Goal: Task Accomplishment & Management: Manage account settings

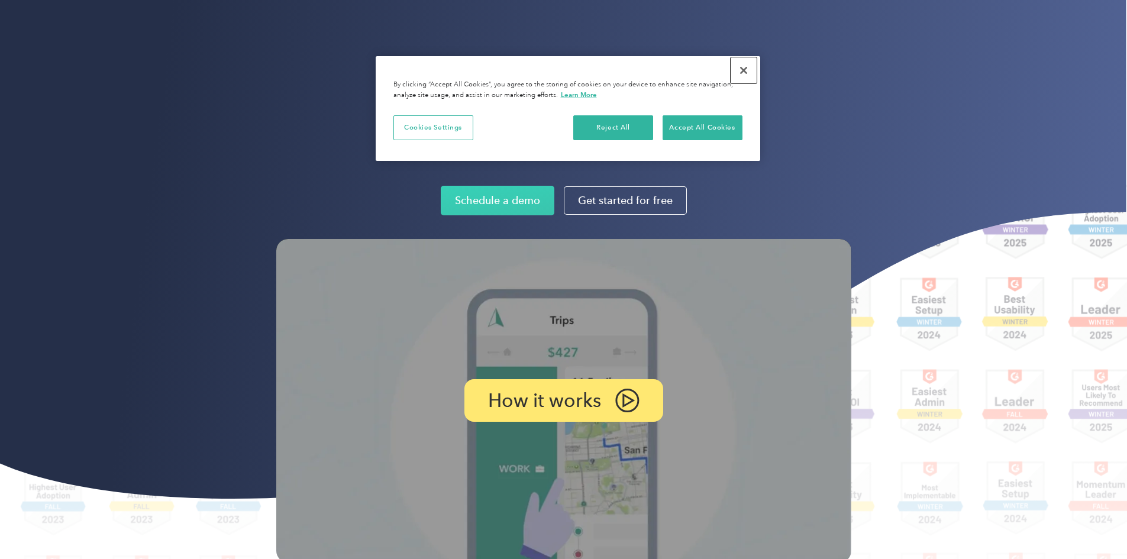
click at [747, 72] on button "Close" at bounding box center [744, 70] width 26 height 26
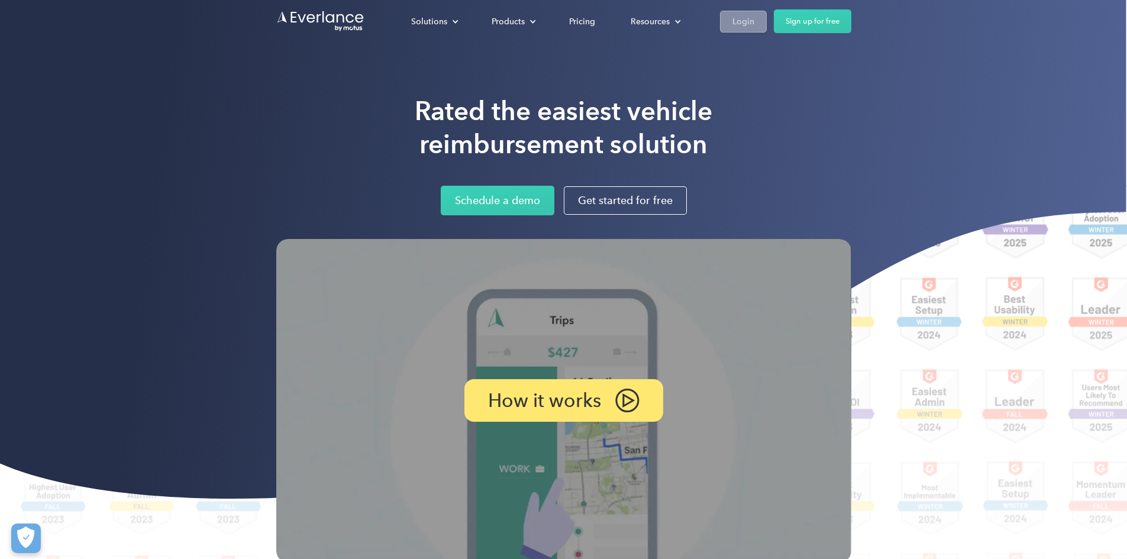
click at [767, 17] on link "Login" at bounding box center [743, 22] width 47 height 22
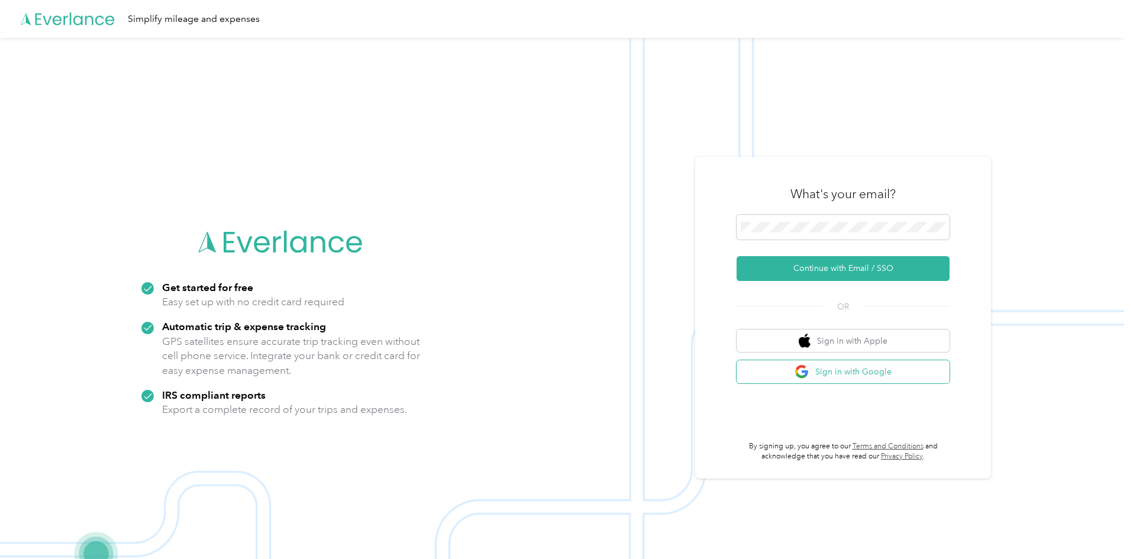
click at [780, 374] on button "Sign in with Google" at bounding box center [843, 371] width 213 height 23
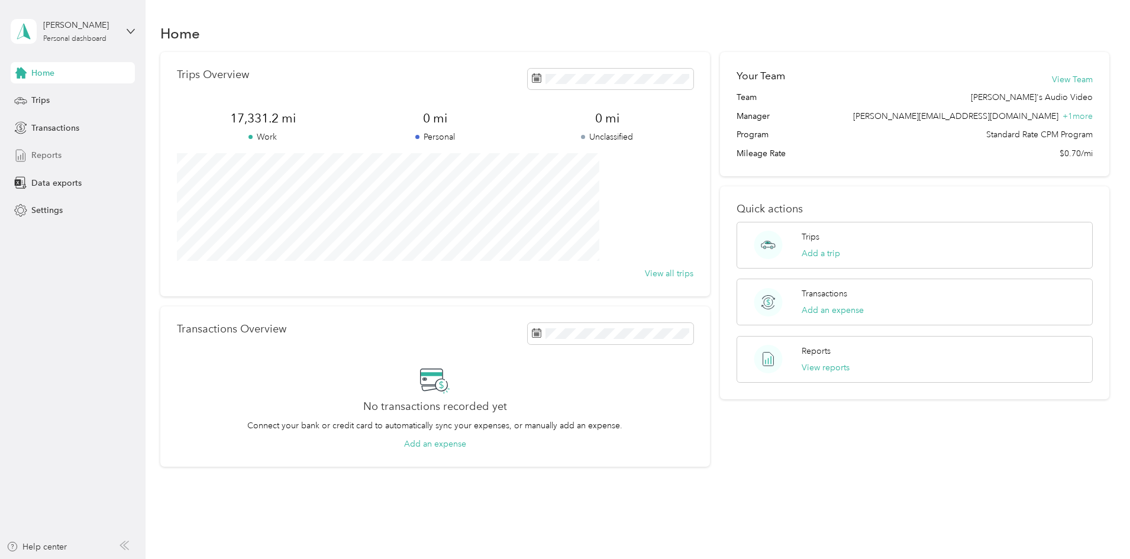
click at [54, 147] on div "Reports" at bounding box center [73, 155] width 124 height 21
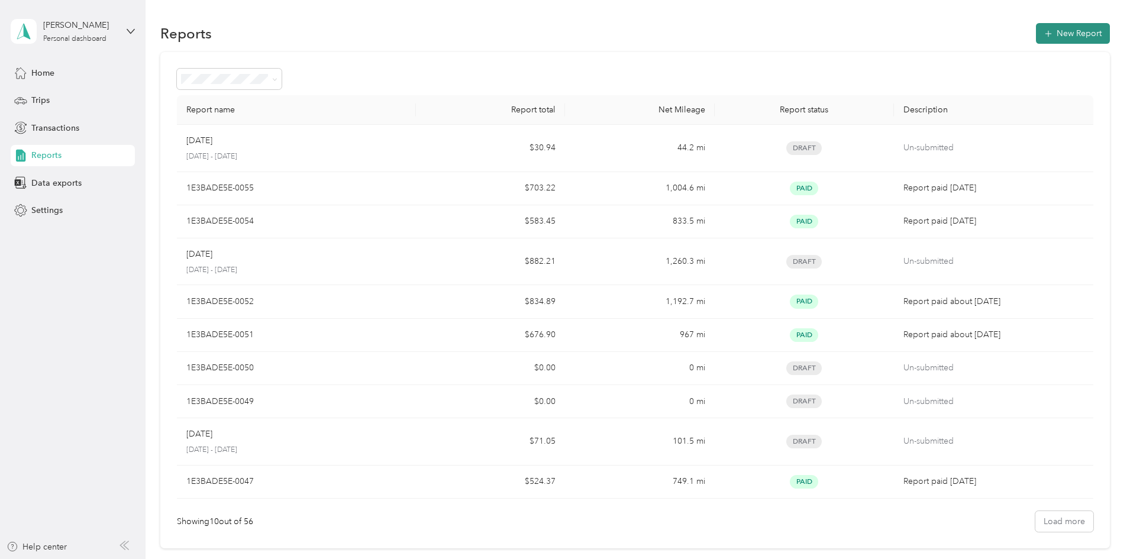
click at [1036, 37] on button "New Report" at bounding box center [1073, 33] width 74 height 21
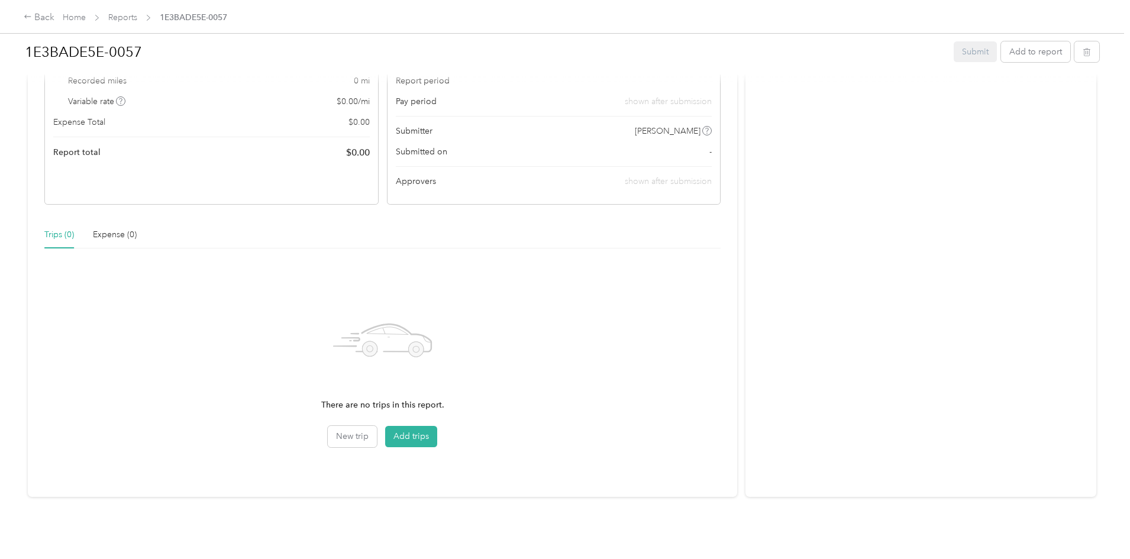
scroll to position [138, 0]
click at [437, 426] on button "Add trips" at bounding box center [411, 436] width 52 height 21
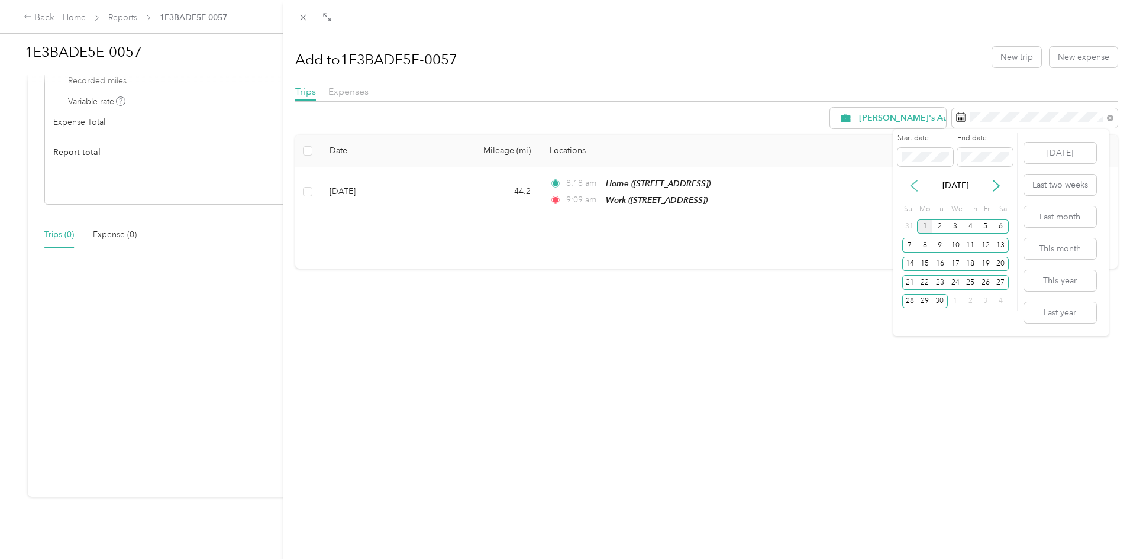
click at [914, 185] on icon at bounding box center [914, 186] width 12 height 12
click at [907, 283] on div "17" at bounding box center [909, 282] width 15 height 15
click at [1000, 299] on div "30" at bounding box center [1000, 301] width 15 height 15
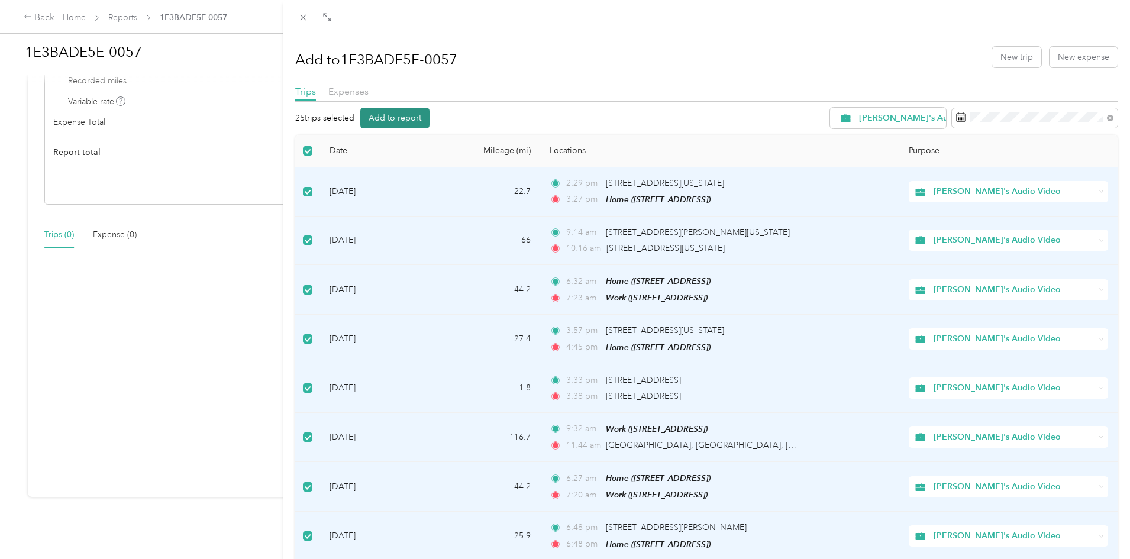
click at [393, 118] on button "Add to report" at bounding box center [394, 118] width 69 height 21
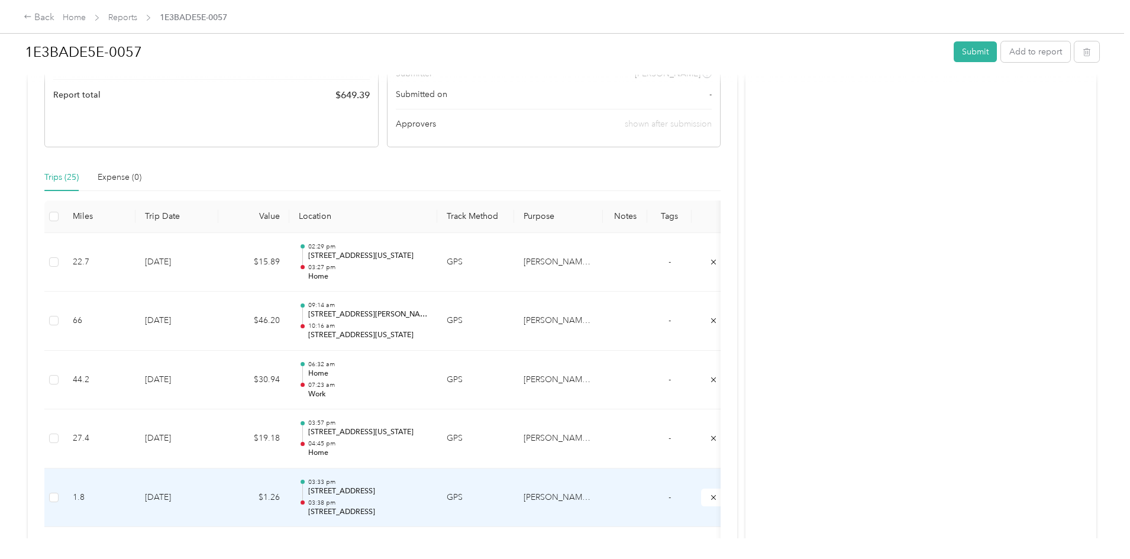
scroll to position [178, 0]
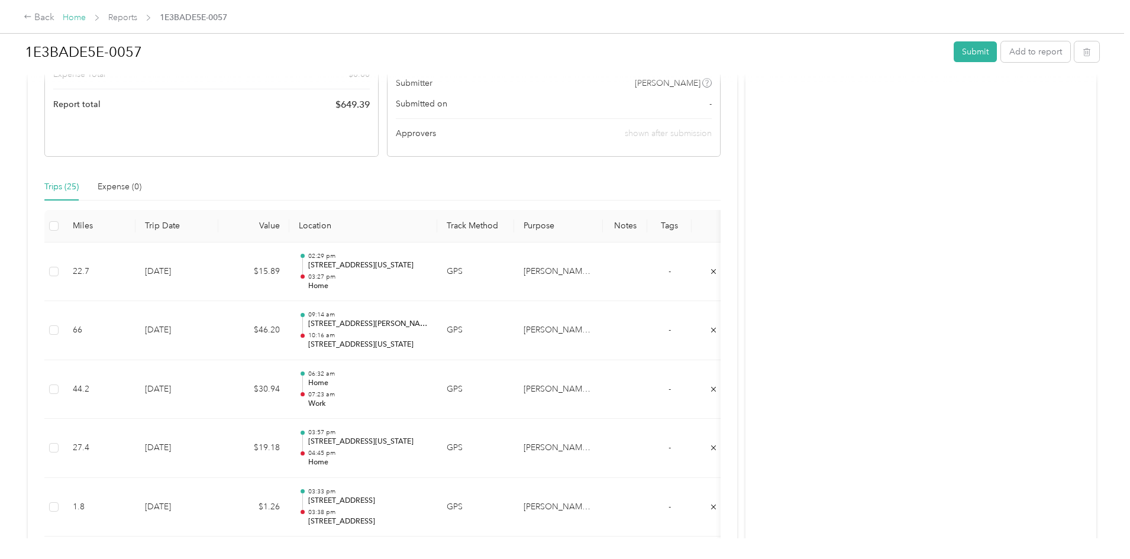
click at [86, 17] on link "Home" at bounding box center [74, 17] width 23 height 10
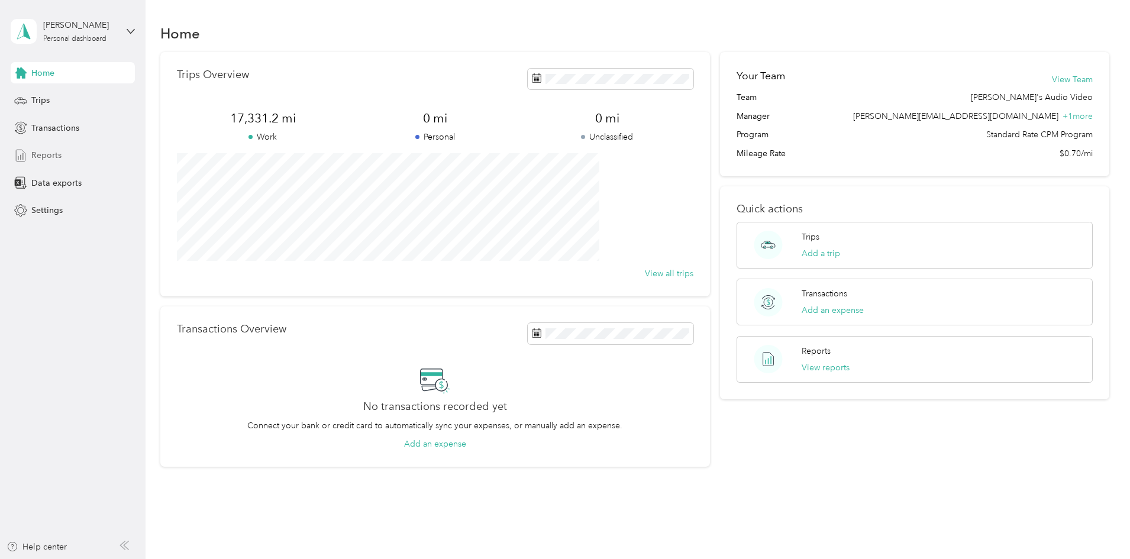
click at [39, 160] on span "Reports" at bounding box center [46, 155] width 30 height 12
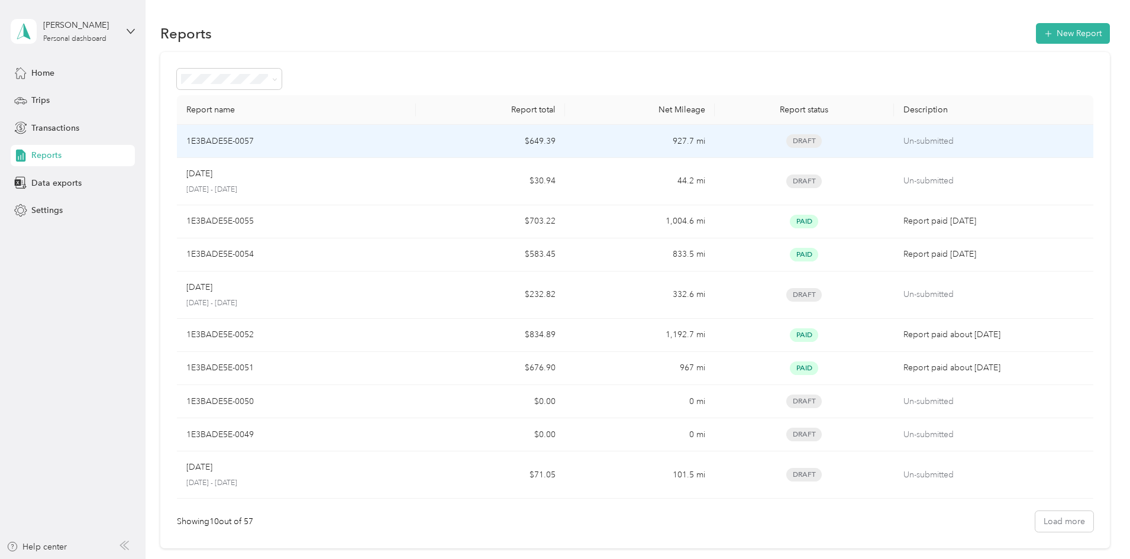
click at [318, 134] on td "1E3BADE5E-0057" at bounding box center [296, 141] width 239 height 33
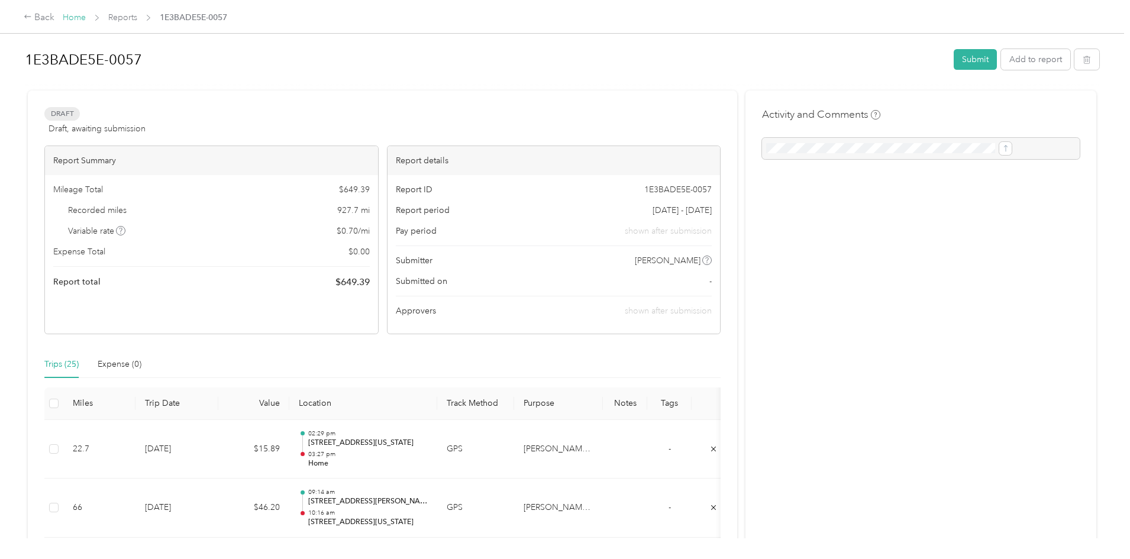
click at [86, 21] on link "Home" at bounding box center [74, 17] width 23 height 10
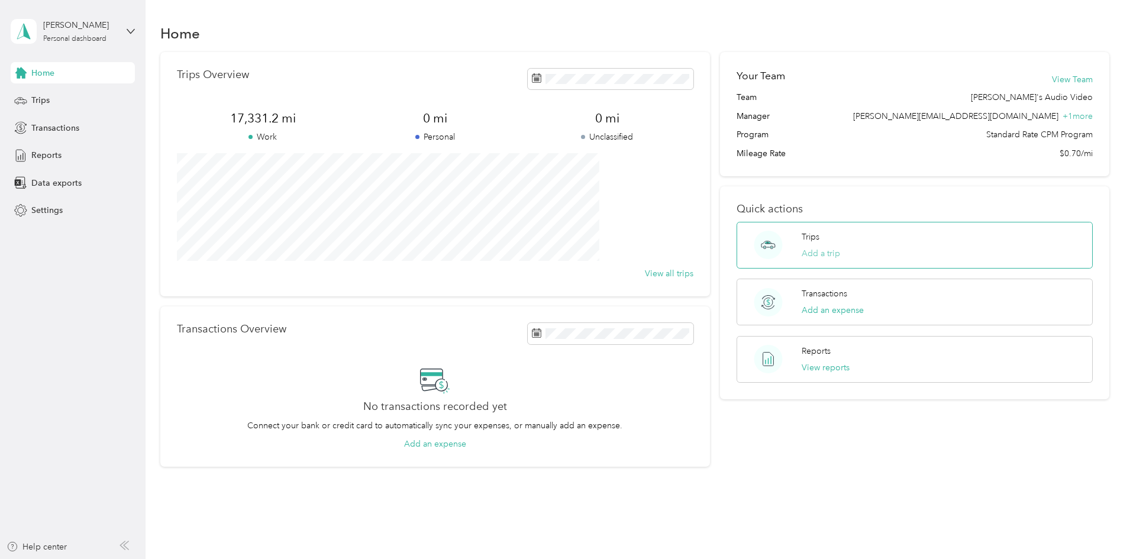
click at [802, 252] on button "Add a trip" at bounding box center [821, 253] width 38 height 12
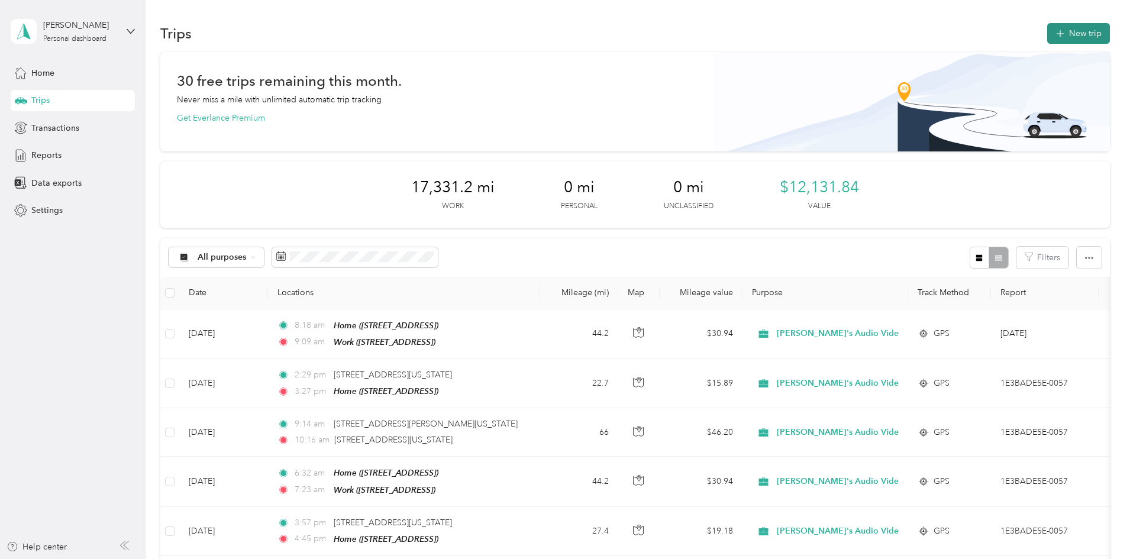
click at [1047, 37] on button "New trip" at bounding box center [1078, 33] width 63 height 21
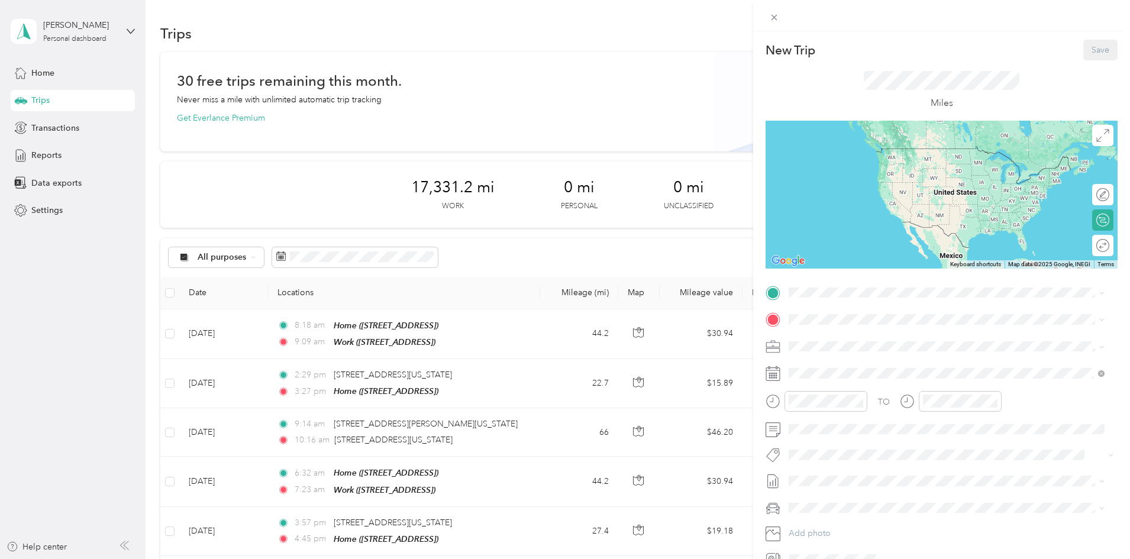
click at [831, 382] on div "Home 444 E 475 N St, Ogden, UT, United States , 84404, Ogden, UT, United States" at bounding box center [848, 384] width 75 height 25
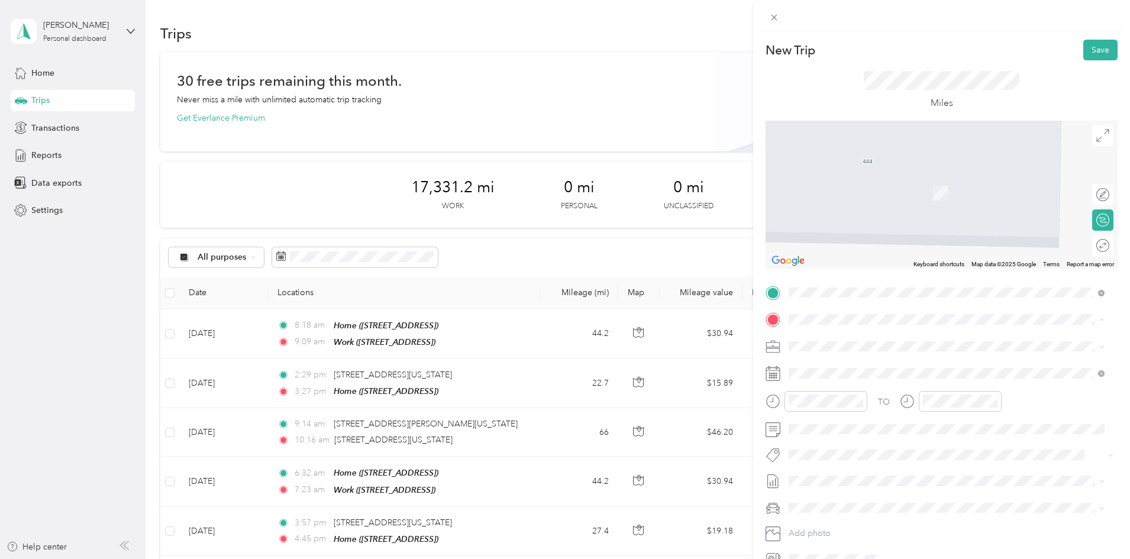
click at [831, 370] on strong "Work" at bounding box center [821, 366] width 21 height 11
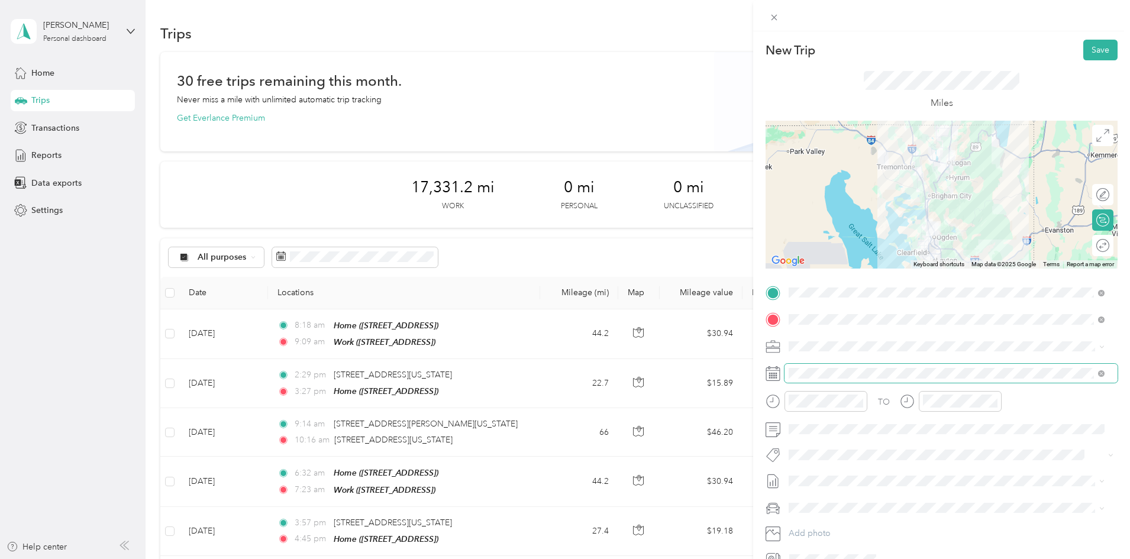
click at [828, 366] on span at bounding box center [951, 373] width 333 height 19
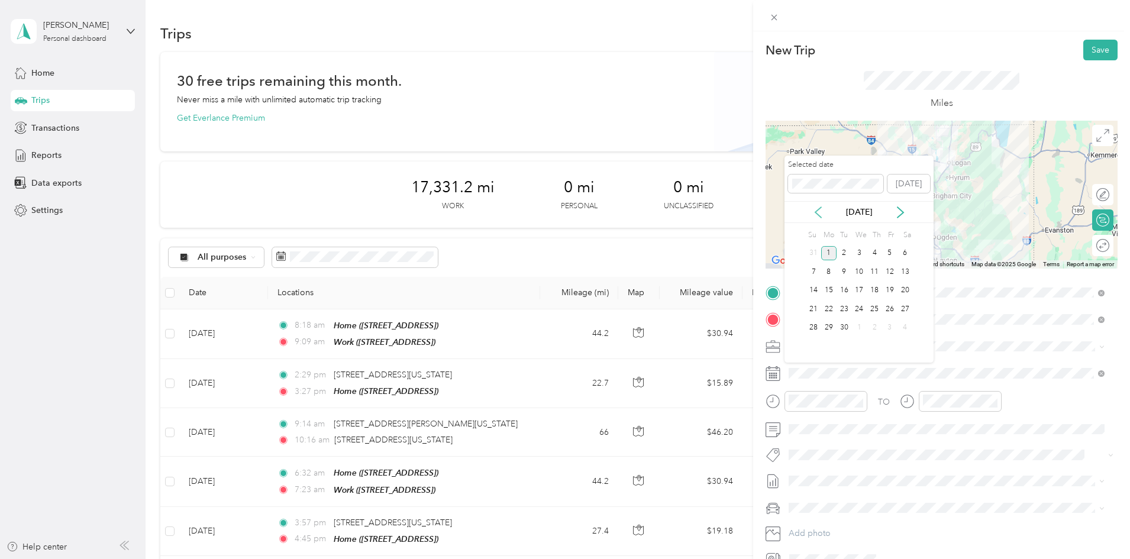
click at [819, 215] on icon at bounding box center [818, 212] width 6 height 11
click at [861, 311] on div "20" at bounding box center [858, 309] width 15 height 15
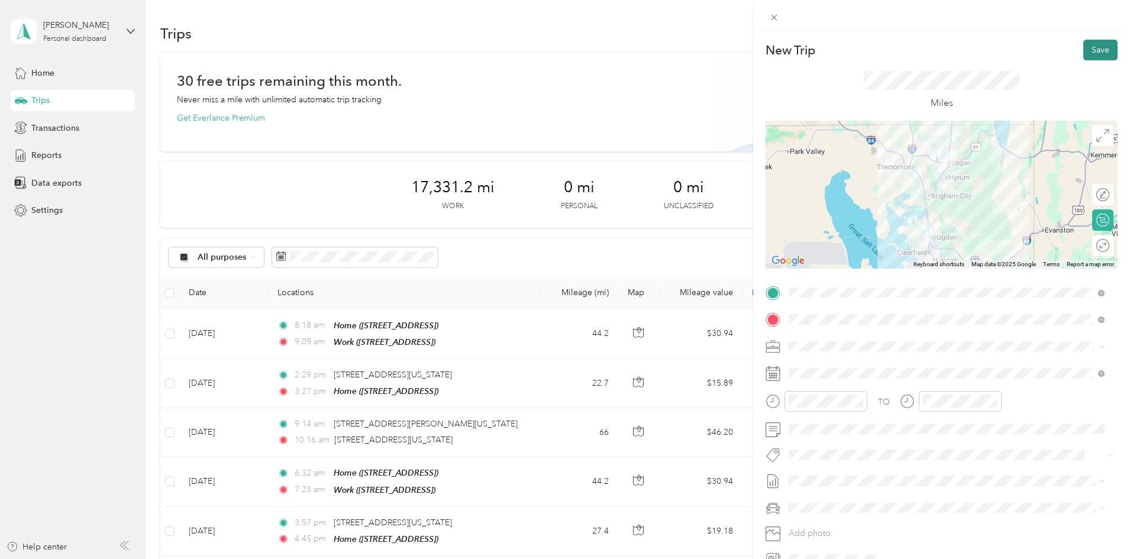
click at [1098, 47] on button "Save" at bounding box center [1100, 50] width 34 height 21
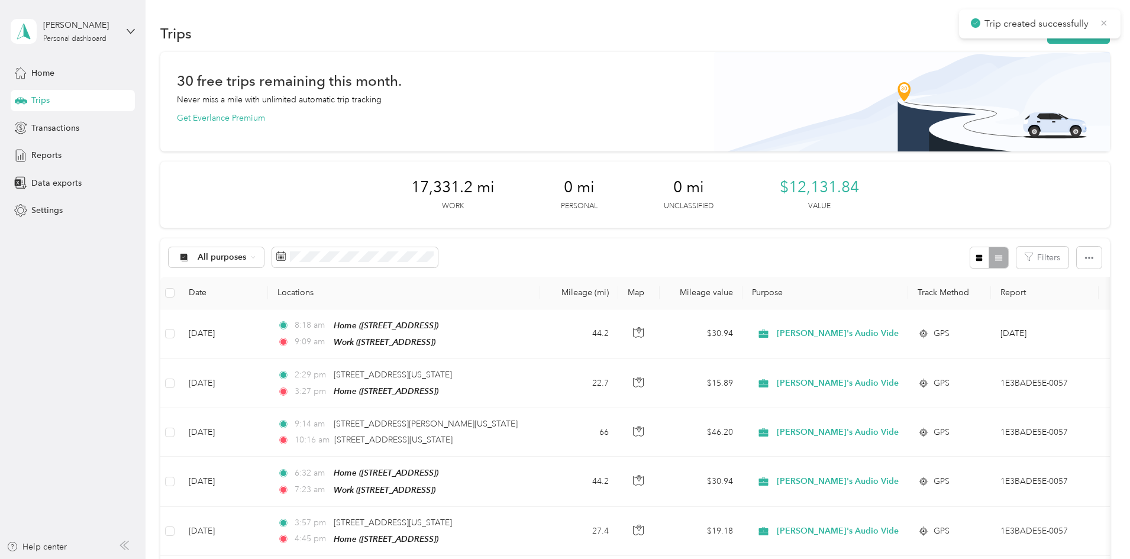
click at [1102, 22] on icon at bounding box center [1103, 23] width 9 height 11
click at [1047, 32] on button "New trip" at bounding box center [1078, 33] width 63 height 21
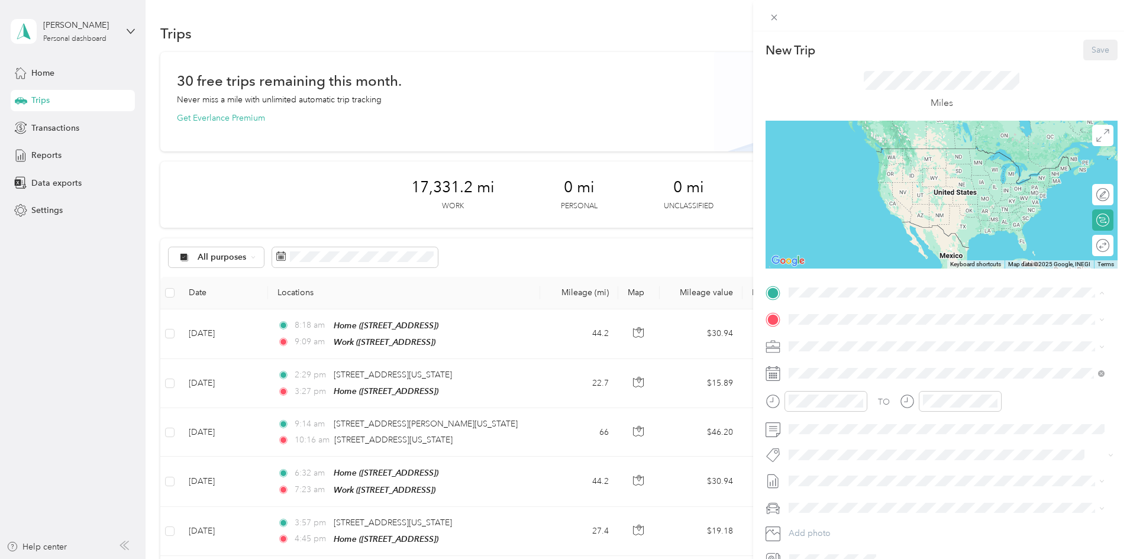
click at [850, 386] on span "444 E 475 N St, Ogden, UT, United States , 84404, Ogden, UT, United States" at bounding box center [848, 390] width 75 height 10
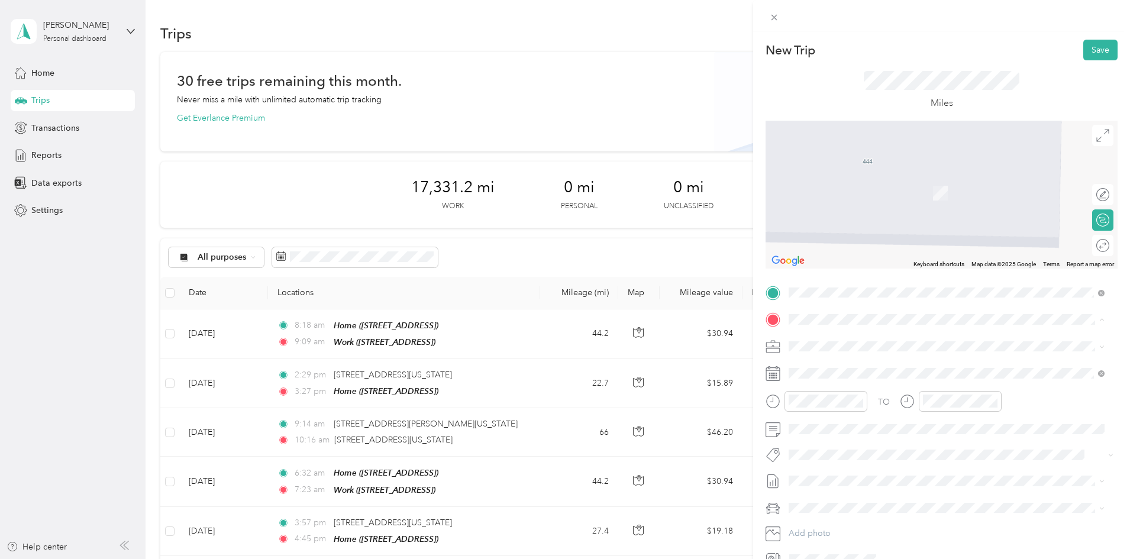
click at [843, 372] on div "Work 1655 N Main St, Logan, UT, United States , 84341, Logan, UT, United States" at bounding box center [848, 373] width 75 height 25
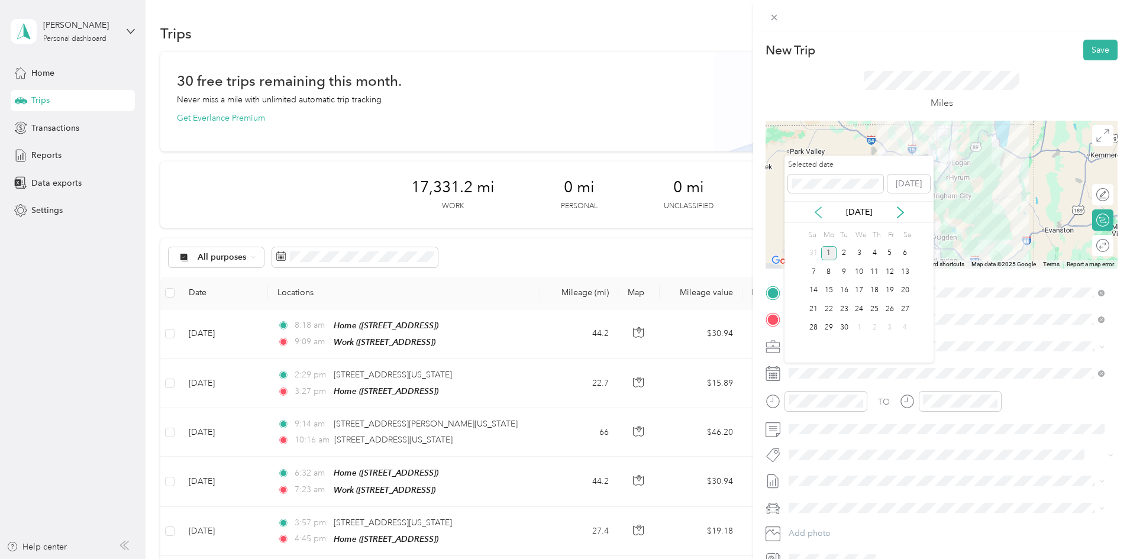
click at [818, 212] on icon at bounding box center [818, 212] width 12 height 12
click at [844, 309] on div "19" at bounding box center [844, 309] width 15 height 15
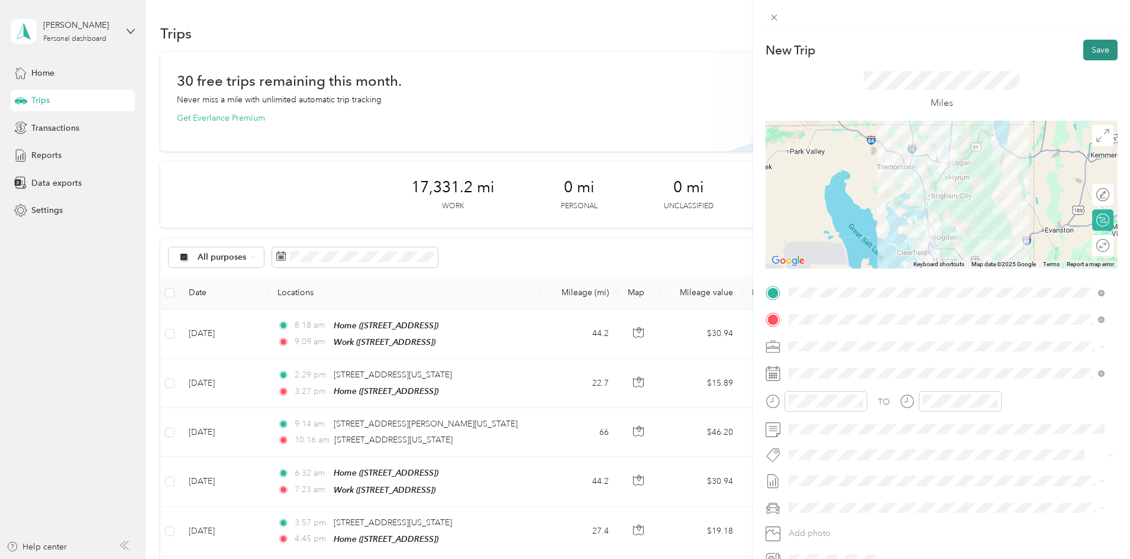
click at [1099, 46] on button "Save" at bounding box center [1100, 50] width 34 height 21
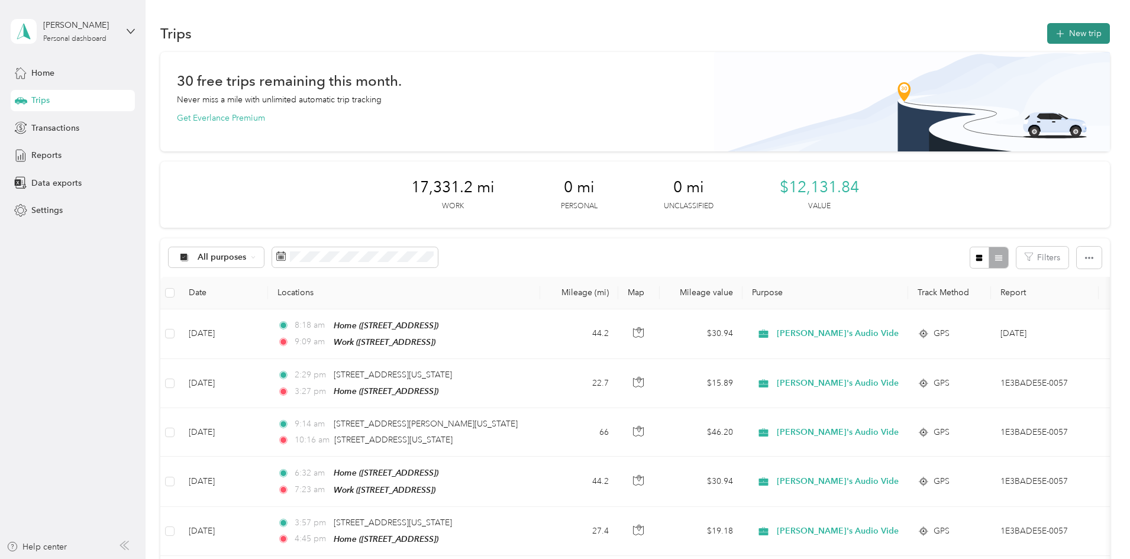
click at [1047, 40] on button "New trip" at bounding box center [1078, 33] width 63 height 21
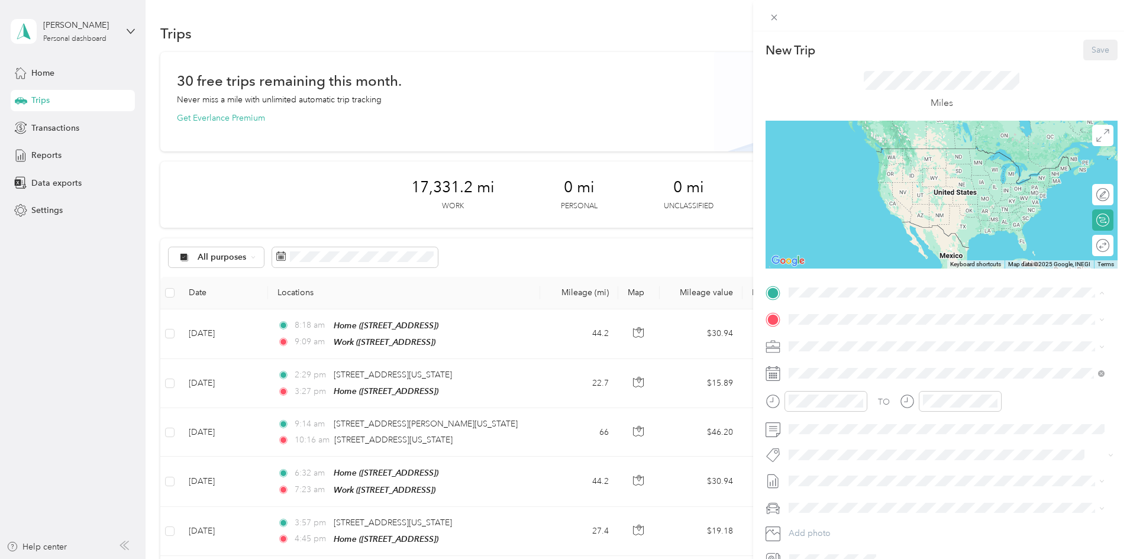
click at [830, 337] on strong "Work" at bounding box center [821, 339] width 21 height 11
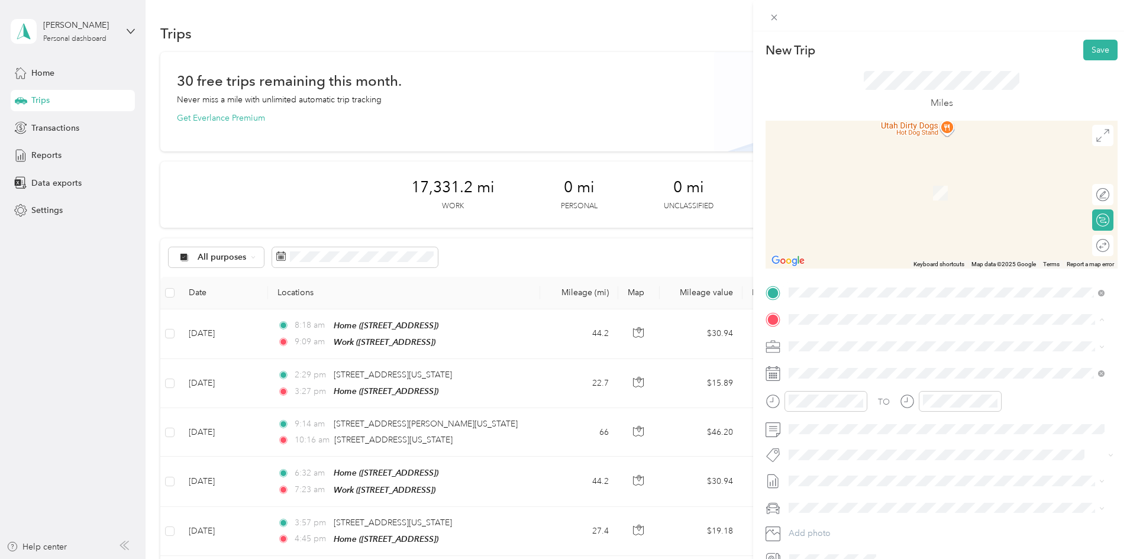
click at [840, 409] on div "Home 444 E 475 N St, Ogden, UT, United States , 84404, Ogden, UT, United States" at bounding box center [848, 410] width 75 height 25
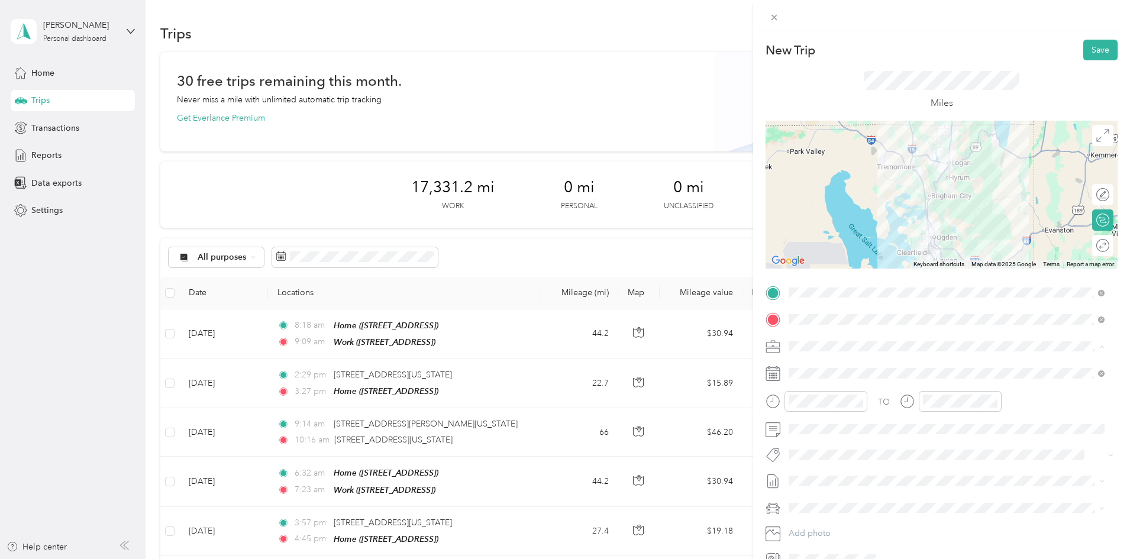
click at [844, 246] on div at bounding box center [942, 195] width 352 height 148
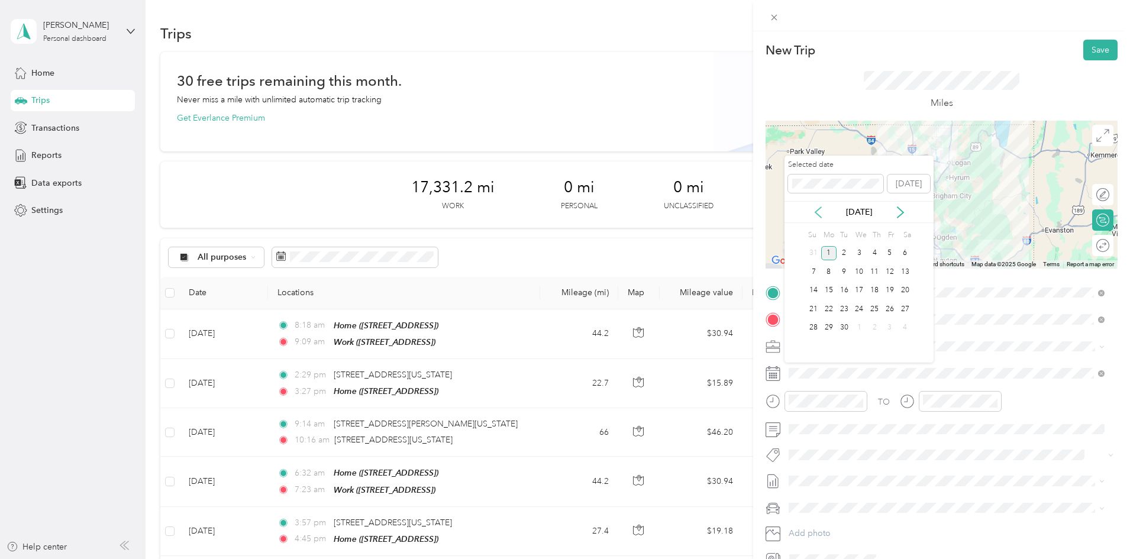
click at [821, 209] on icon at bounding box center [818, 212] width 12 height 12
click at [846, 309] on div "19" at bounding box center [844, 309] width 15 height 15
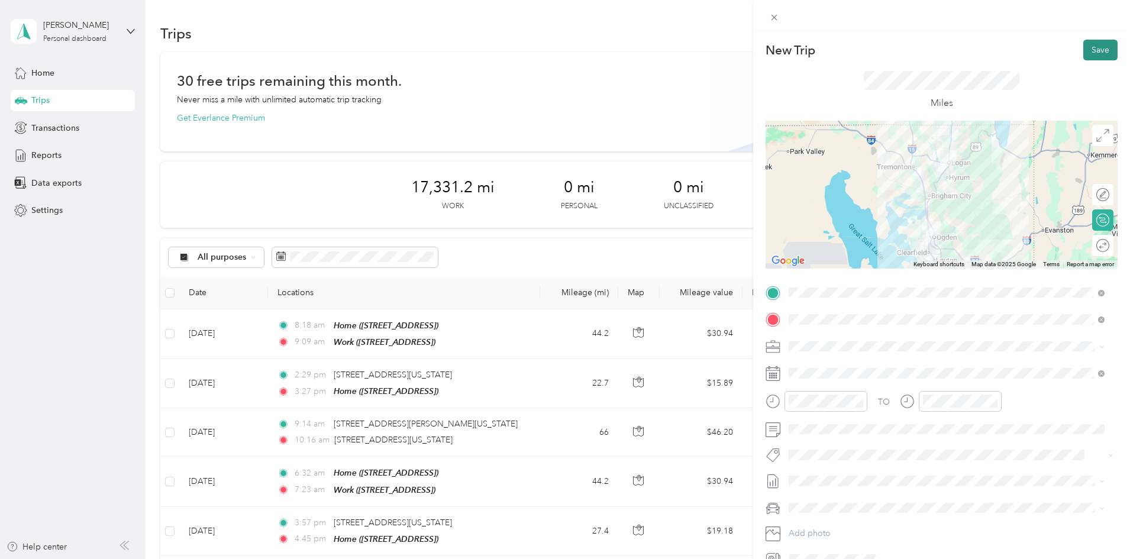
click at [1083, 54] on button "Save" at bounding box center [1100, 50] width 34 height 21
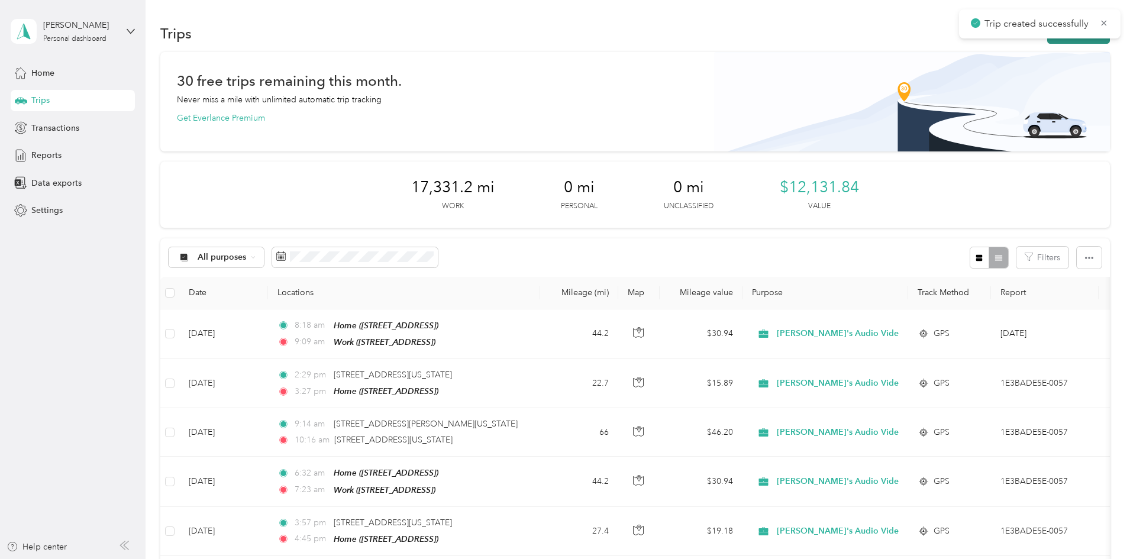
click at [1047, 43] on button "New trip" at bounding box center [1078, 33] width 63 height 21
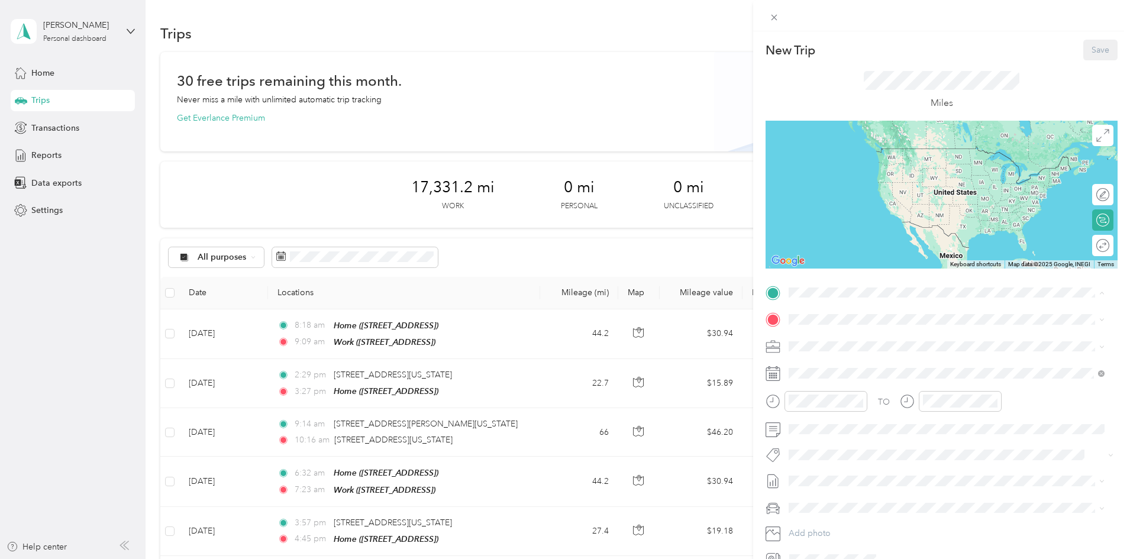
click at [828, 369] on div "Home 444 E 475 N St, Ogden, UT, United States , 84404, Ogden, UT, United States" at bounding box center [947, 383] width 308 height 29
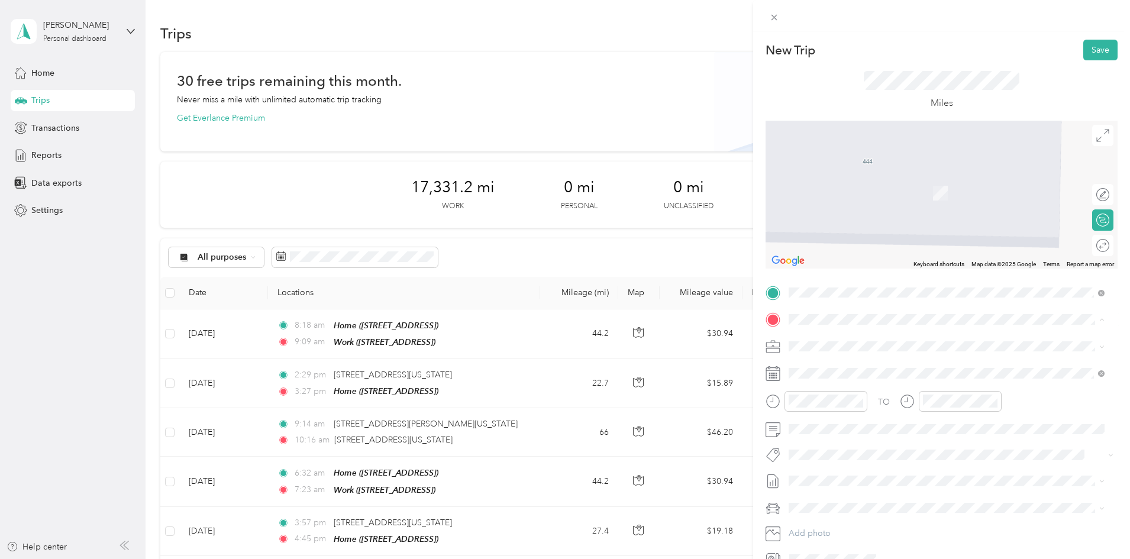
click at [836, 363] on div "Work" at bounding box center [848, 366] width 75 height 11
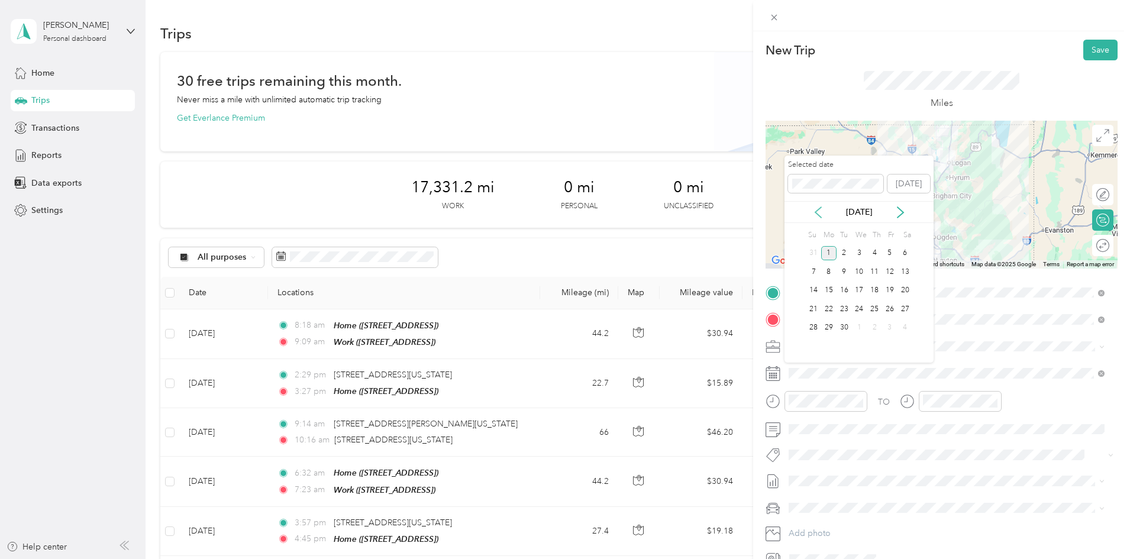
click at [822, 214] on icon at bounding box center [818, 212] width 12 height 12
click at [832, 312] on div "18" at bounding box center [828, 309] width 15 height 15
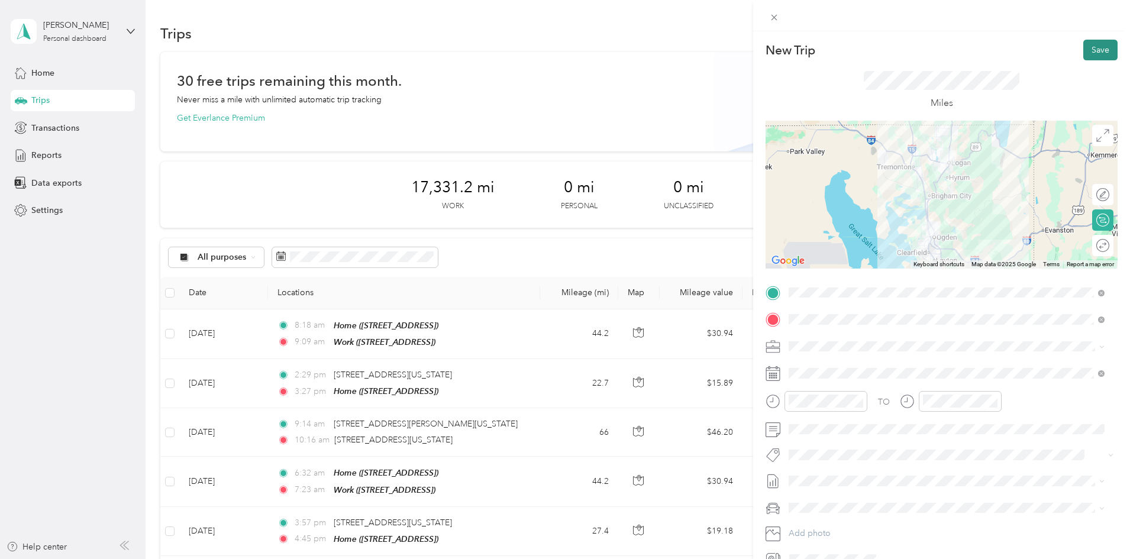
click at [1083, 59] on button "Save" at bounding box center [1100, 50] width 34 height 21
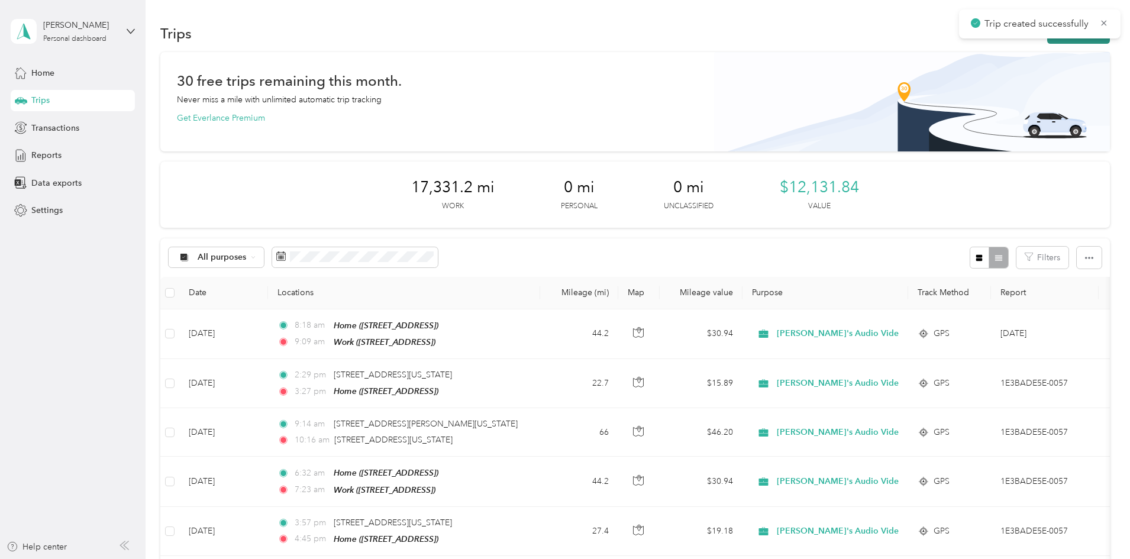
click at [1047, 43] on button "New trip" at bounding box center [1078, 33] width 63 height 21
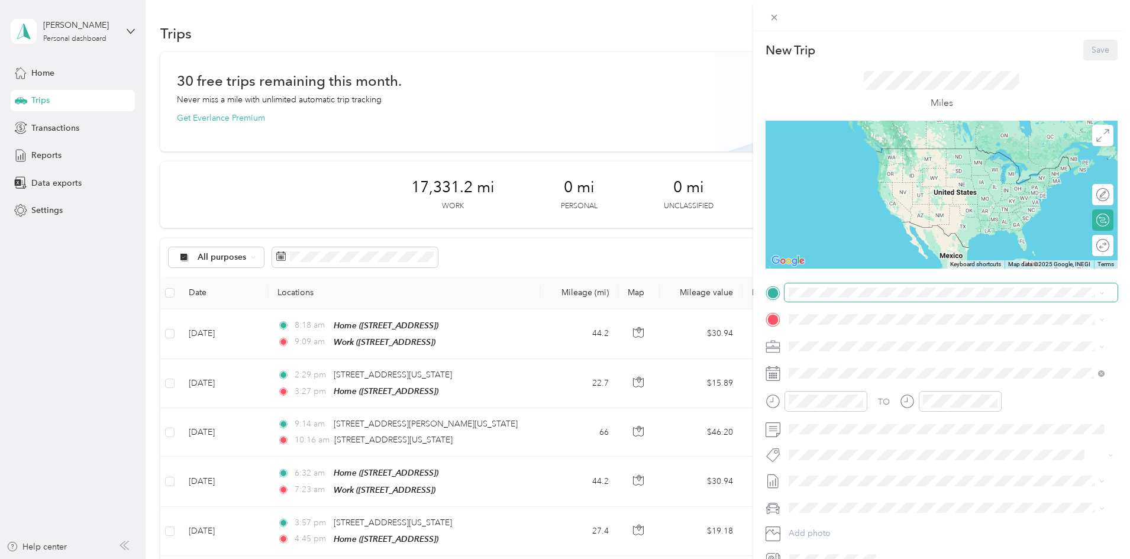
click at [825, 298] on span at bounding box center [951, 292] width 333 height 19
click at [830, 343] on strong "Work" at bounding box center [821, 339] width 21 height 11
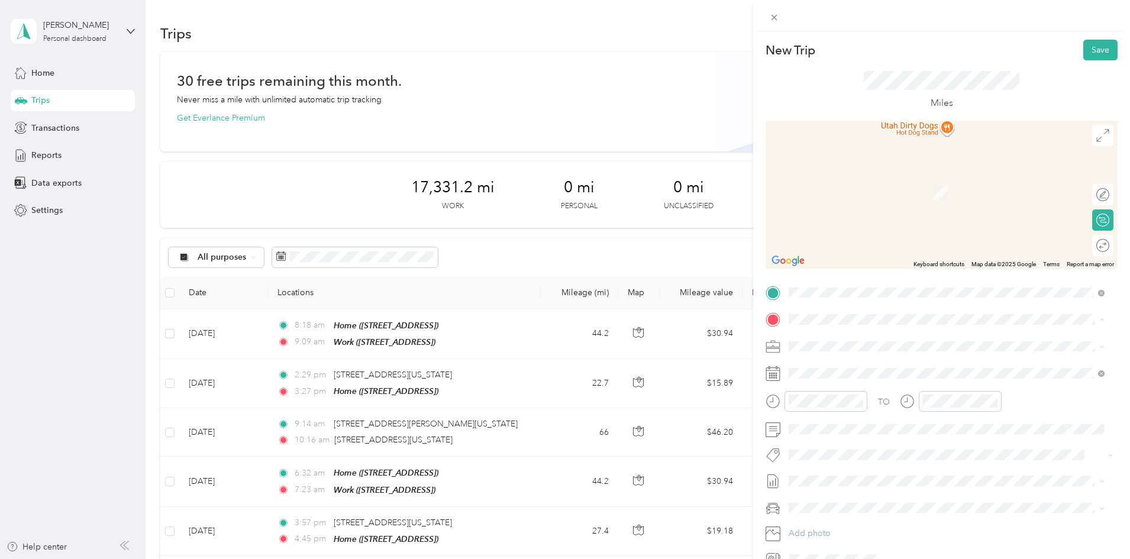
click at [825, 403] on strong "Home" at bounding box center [822, 403] width 23 height 11
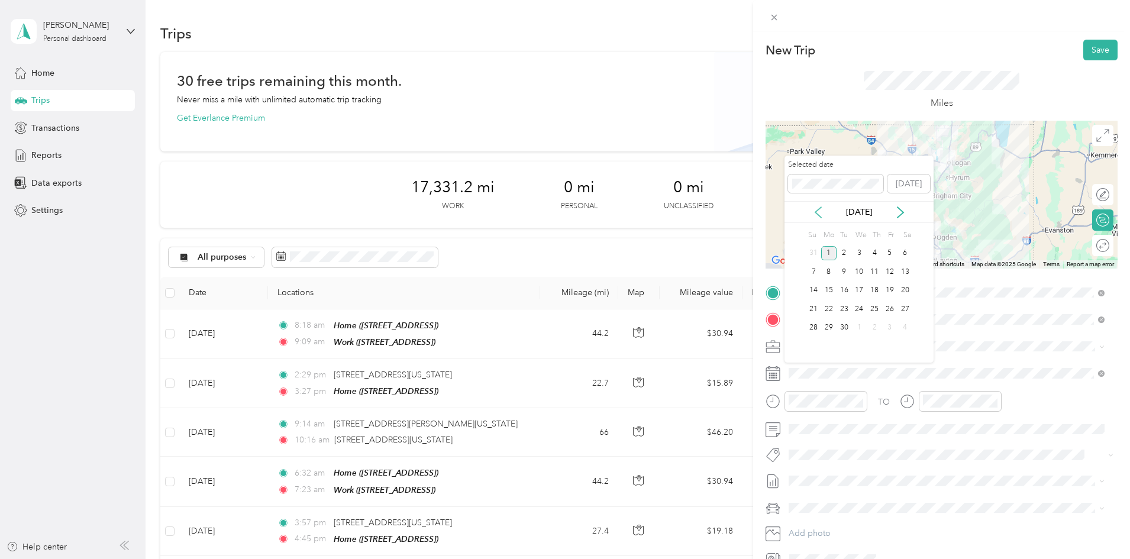
click at [822, 210] on icon at bounding box center [818, 212] width 12 height 12
click at [831, 309] on div "18" at bounding box center [828, 309] width 15 height 15
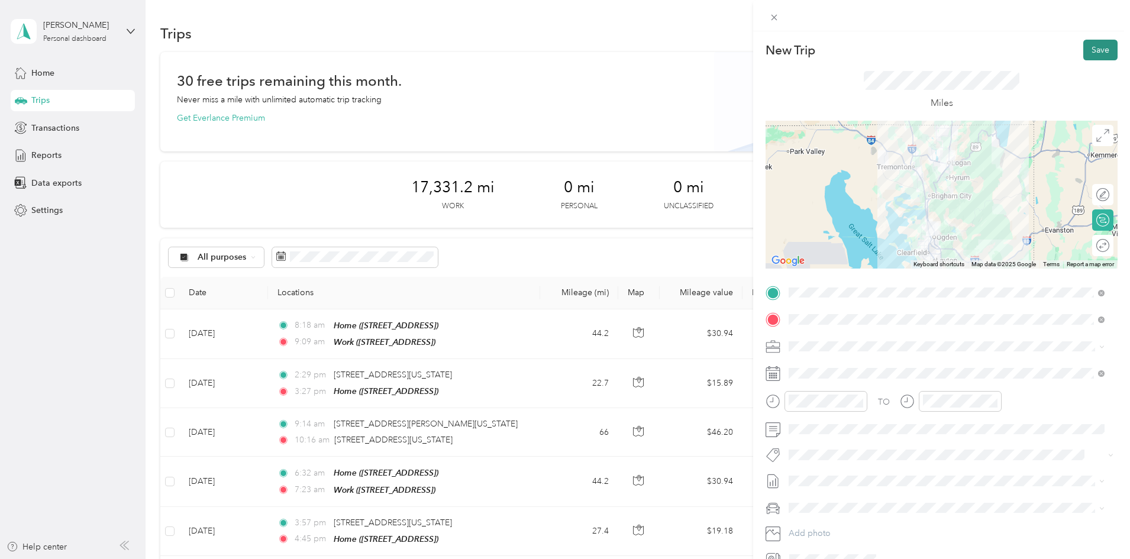
click at [1089, 57] on button "Save" at bounding box center [1100, 50] width 34 height 21
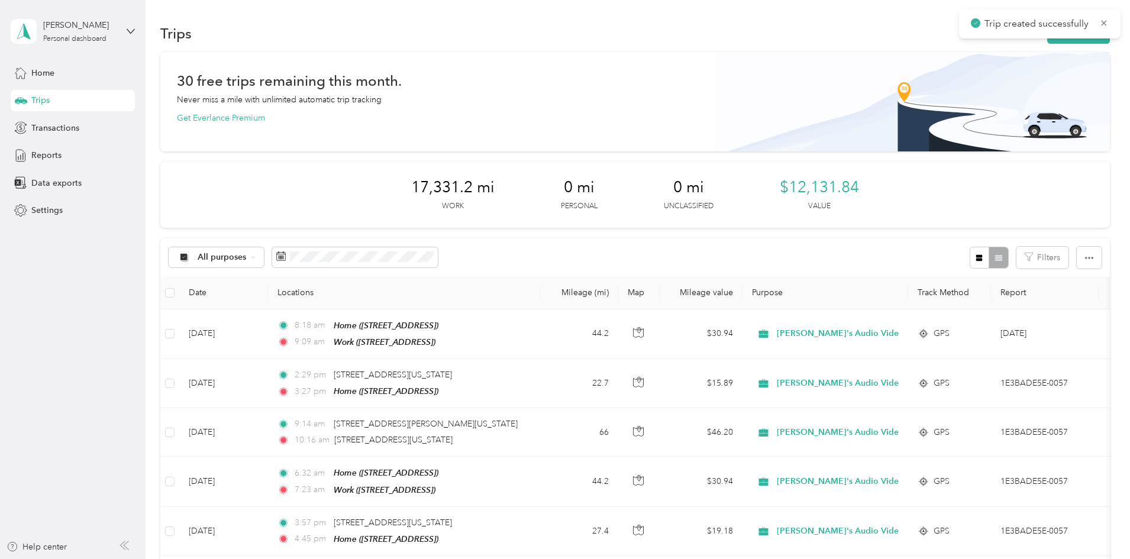
click at [64, 156] on div "Reports" at bounding box center [73, 155] width 124 height 21
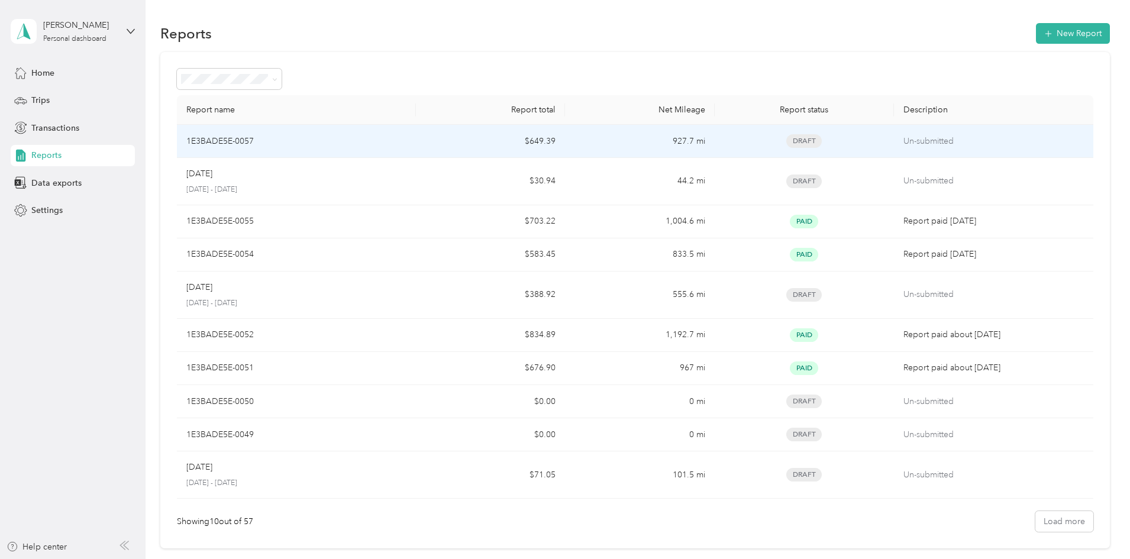
click at [478, 138] on td "$649.39" at bounding box center [490, 141] width 149 height 33
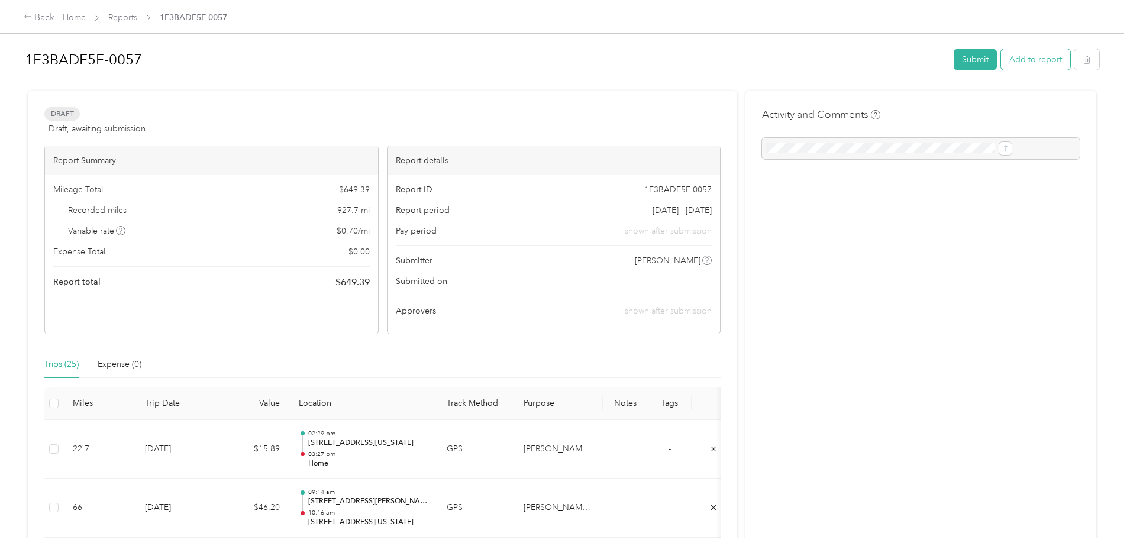
click at [1001, 58] on button "Add to report" at bounding box center [1035, 59] width 69 height 21
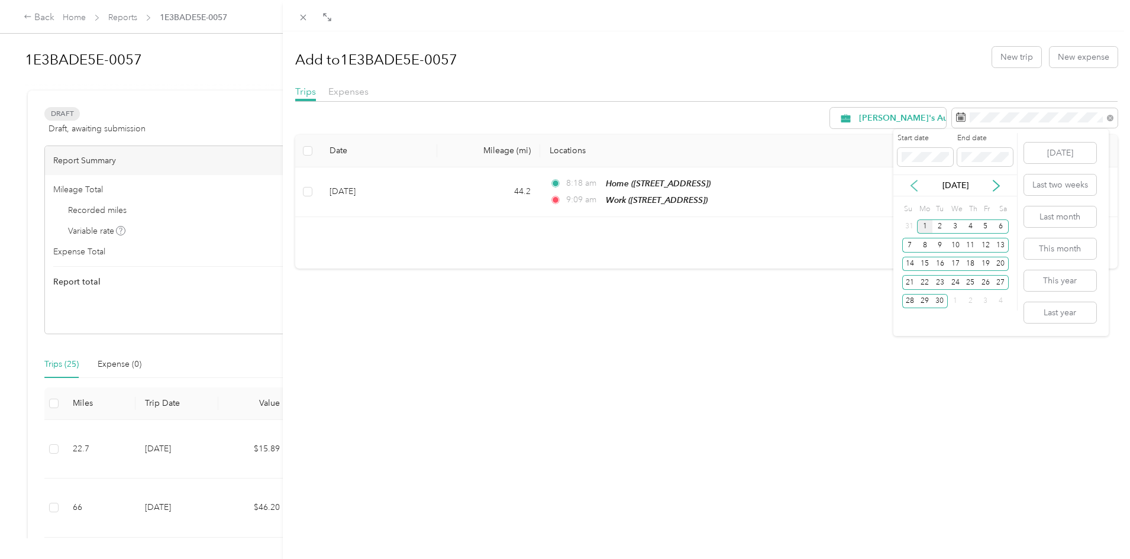
click at [914, 186] on icon at bounding box center [914, 186] width 12 height 12
click at [912, 285] on div "17" at bounding box center [909, 282] width 15 height 15
click at [1001, 298] on div "30" at bounding box center [1000, 301] width 15 height 15
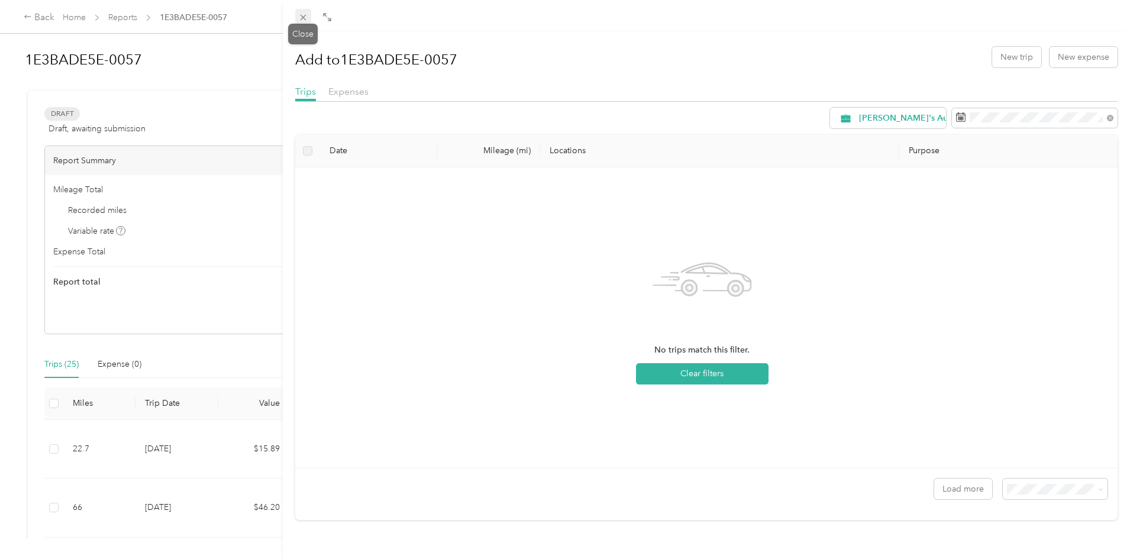
click at [302, 17] on icon at bounding box center [303, 17] width 10 height 10
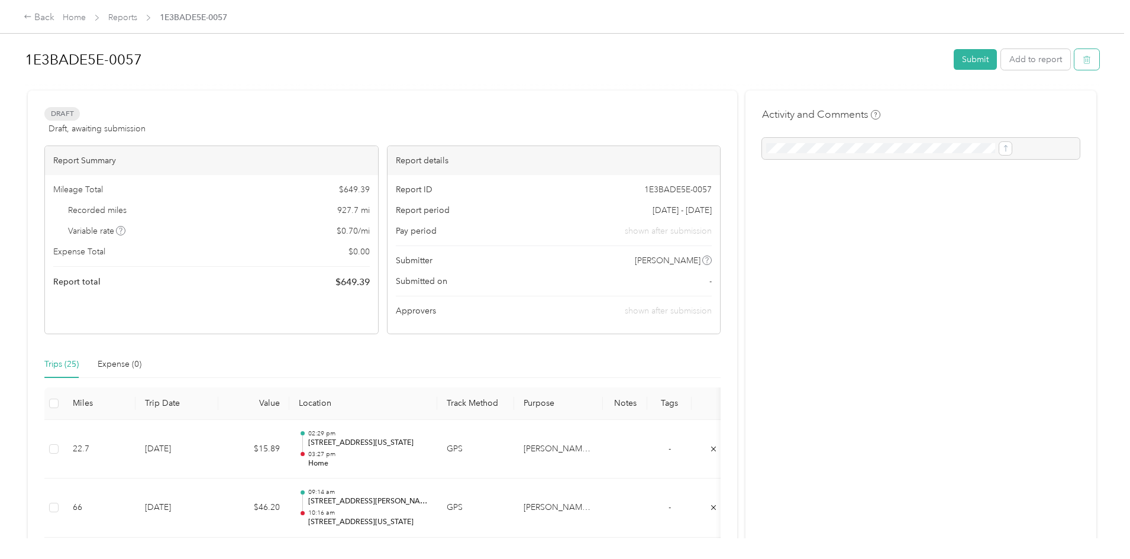
click at [1083, 62] on icon "button" at bounding box center [1087, 60] width 8 height 8
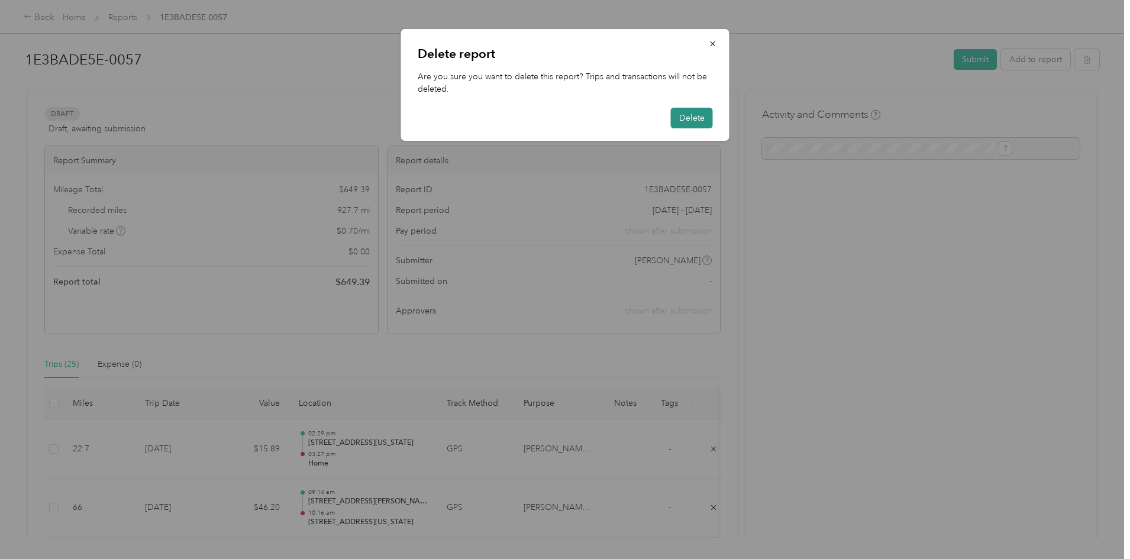
click at [685, 118] on button "Delete" at bounding box center [692, 118] width 42 height 21
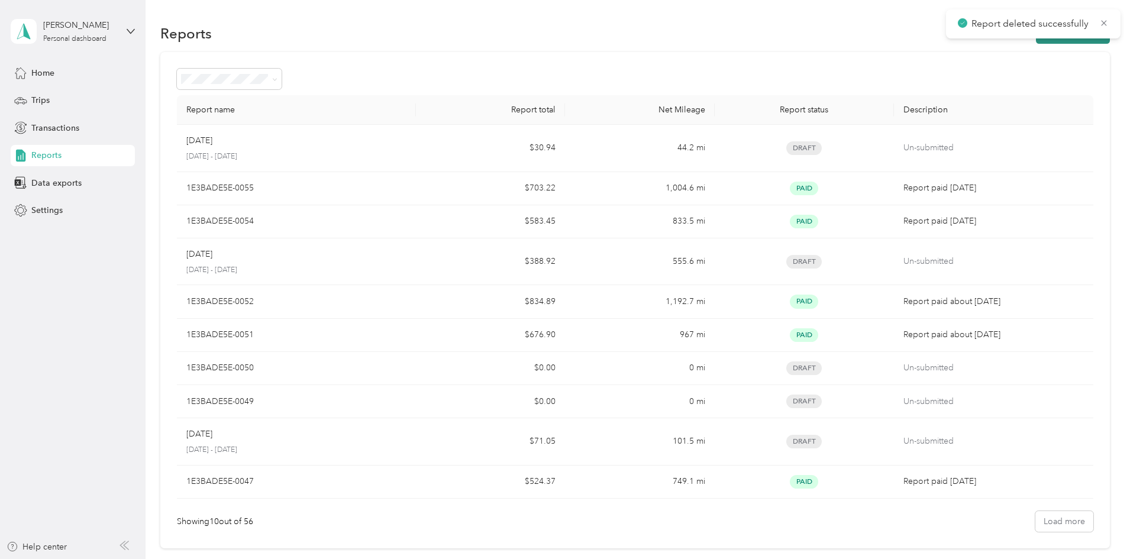
click at [1036, 42] on button "New Report" at bounding box center [1073, 33] width 74 height 21
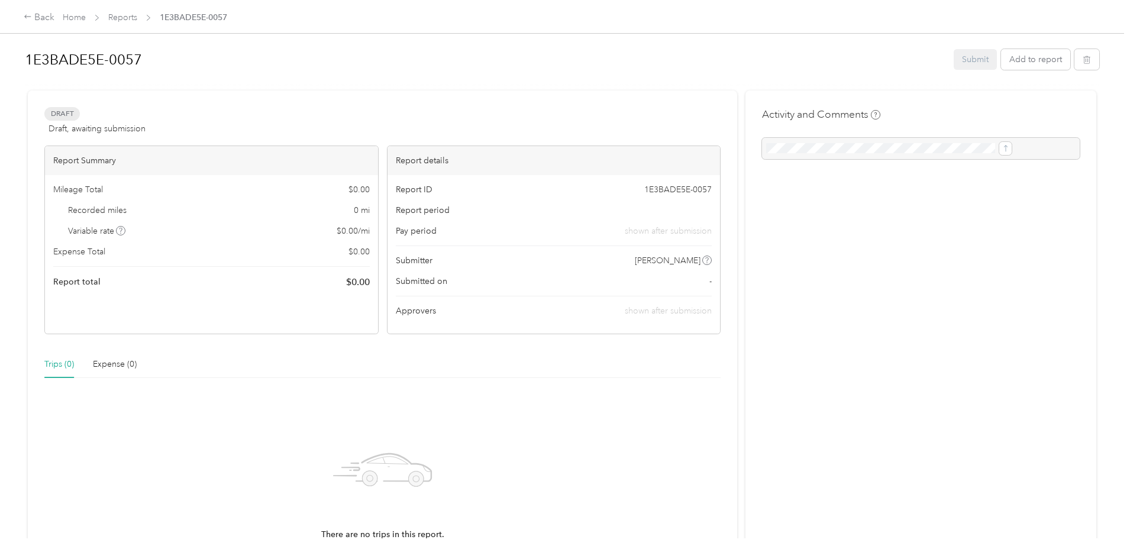
scroll to position [118, 0]
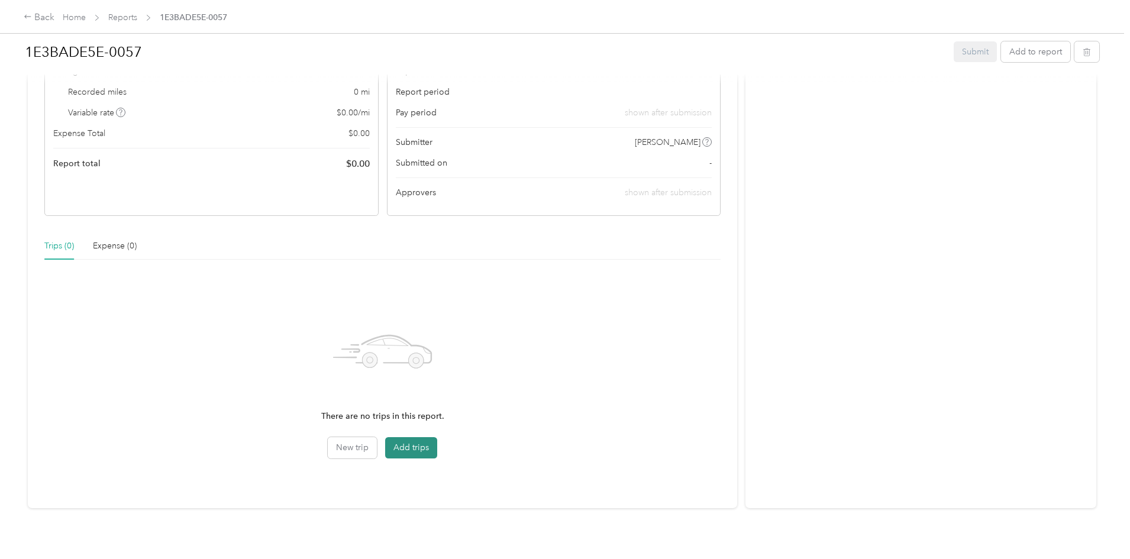
click at [434, 450] on button "Add trips" at bounding box center [411, 447] width 52 height 21
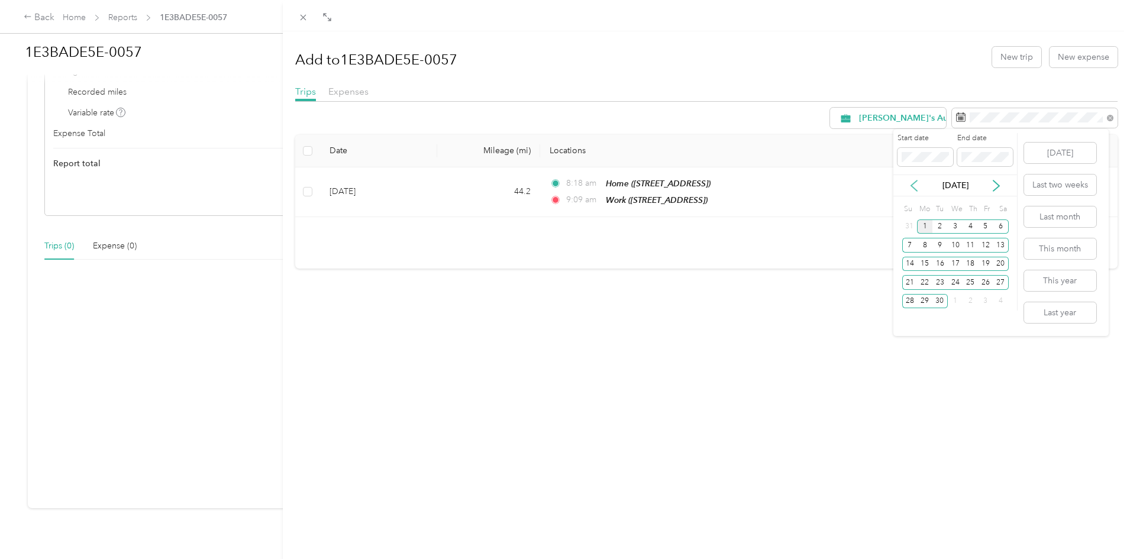
click at [911, 183] on icon at bounding box center [914, 186] width 12 height 12
click at [908, 279] on div "17" at bounding box center [909, 282] width 15 height 15
click at [995, 149] on span at bounding box center [985, 157] width 56 height 19
click at [999, 299] on div "30" at bounding box center [1000, 301] width 15 height 15
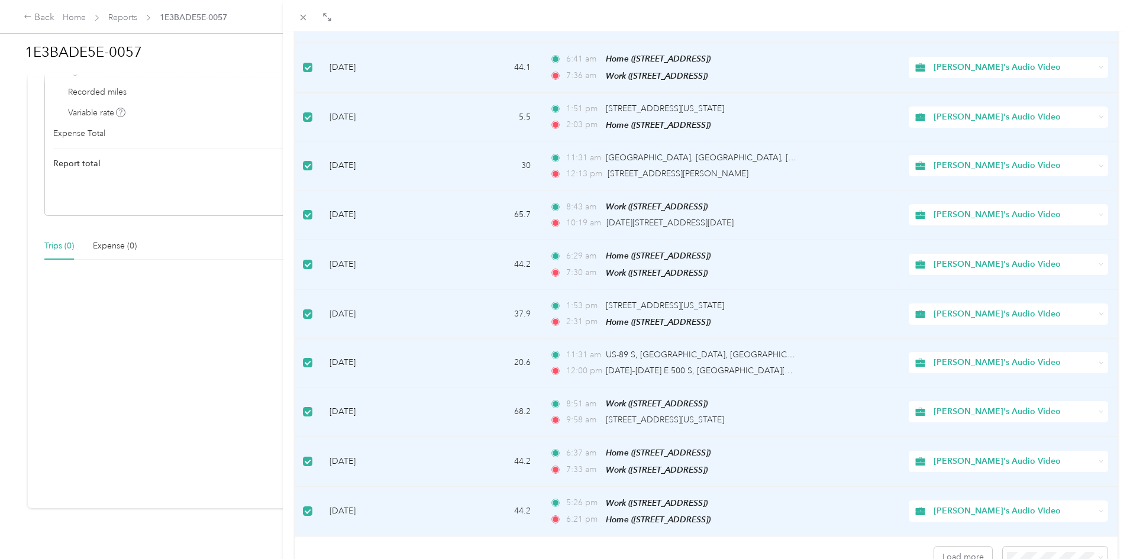
scroll to position [916, 0]
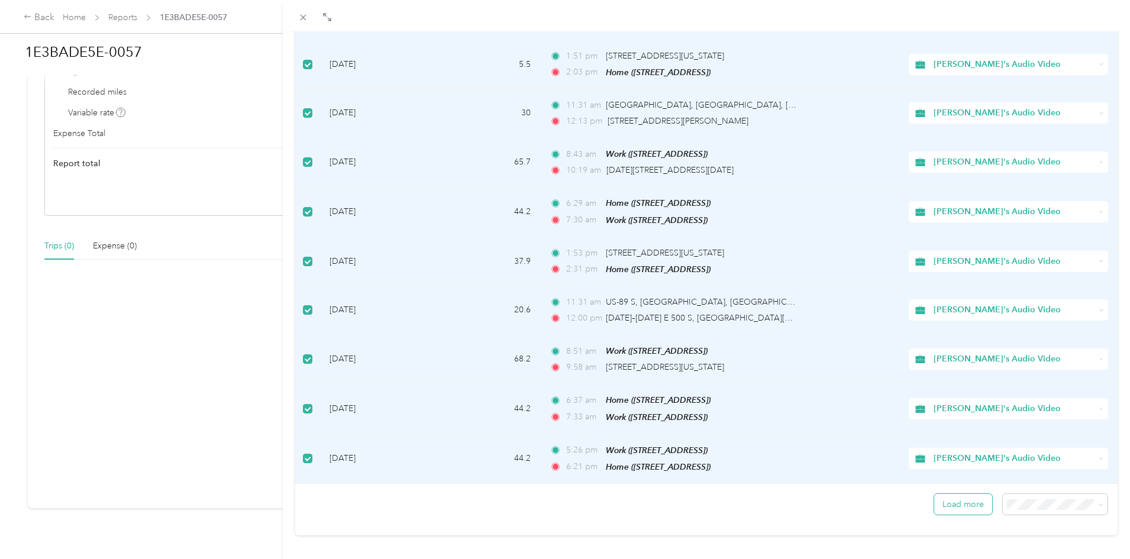
click at [971, 494] on button "Load more" at bounding box center [963, 504] width 58 height 21
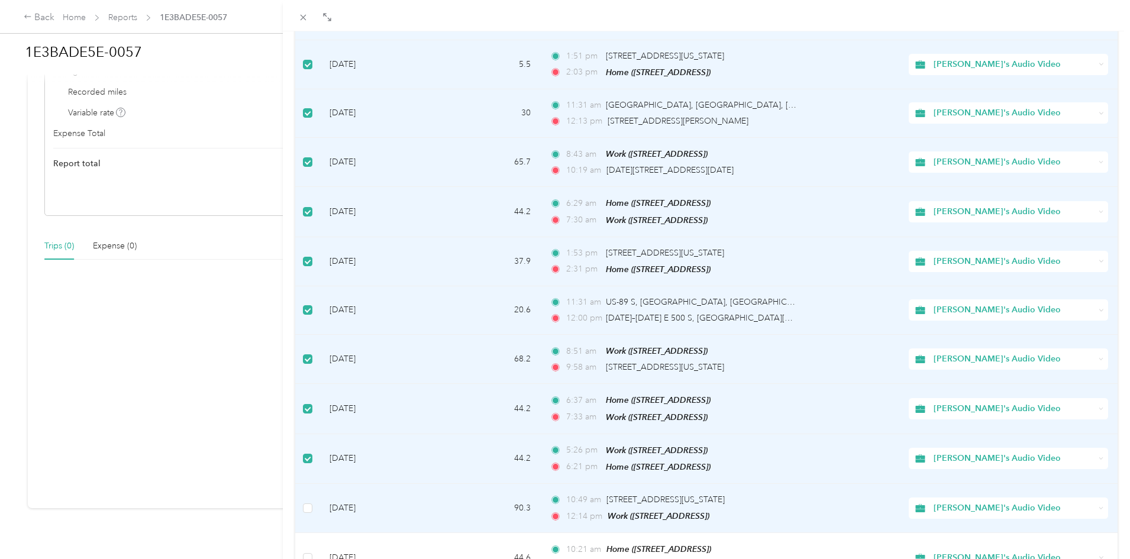
click at [944, 502] on span "Lynn's Audio Video" at bounding box center [1014, 508] width 161 height 13
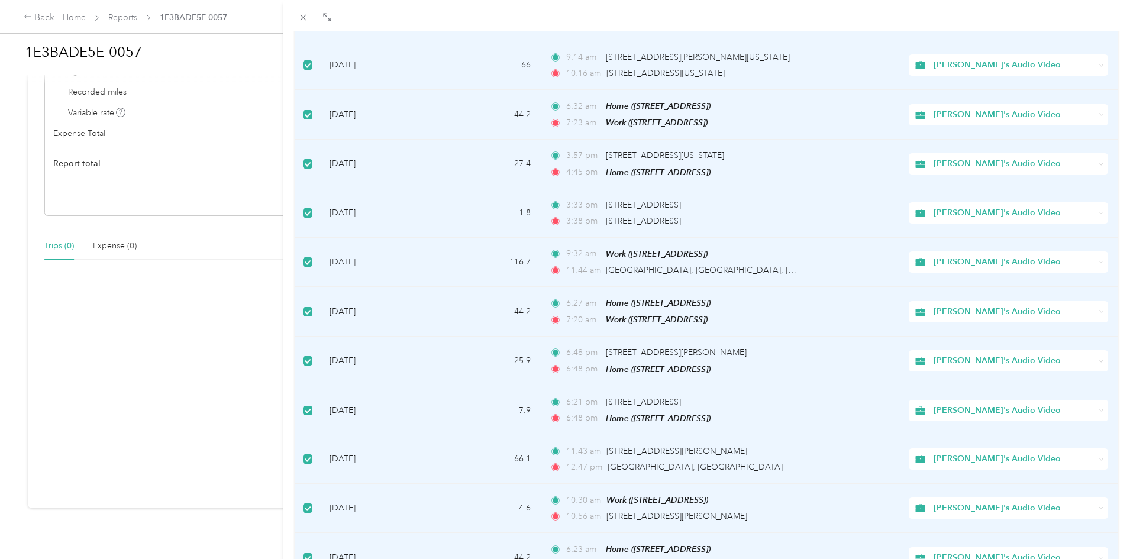
scroll to position [0, 0]
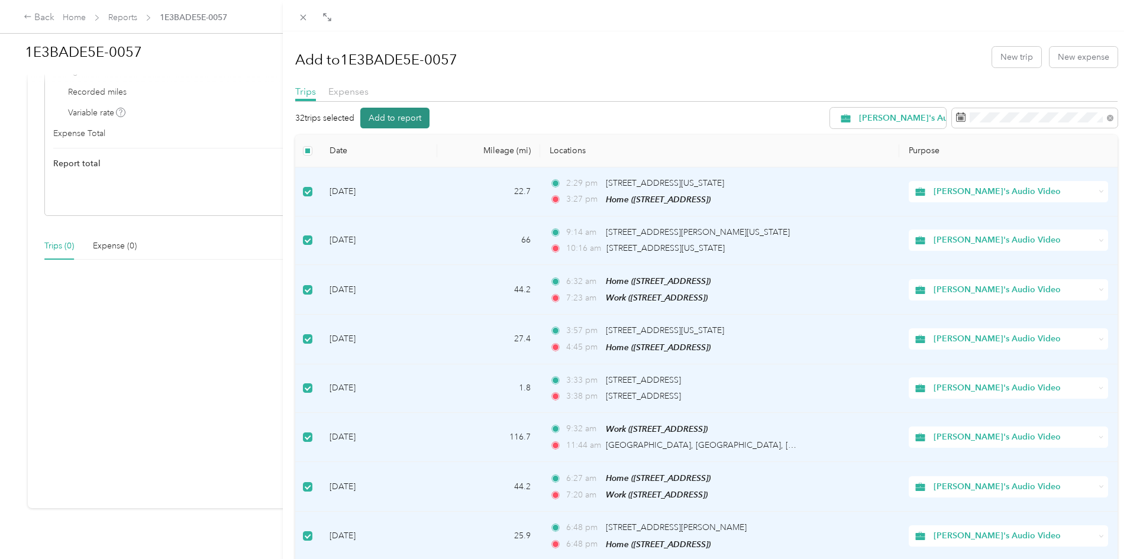
click at [415, 118] on button "Add to report" at bounding box center [394, 118] width 69 height 21
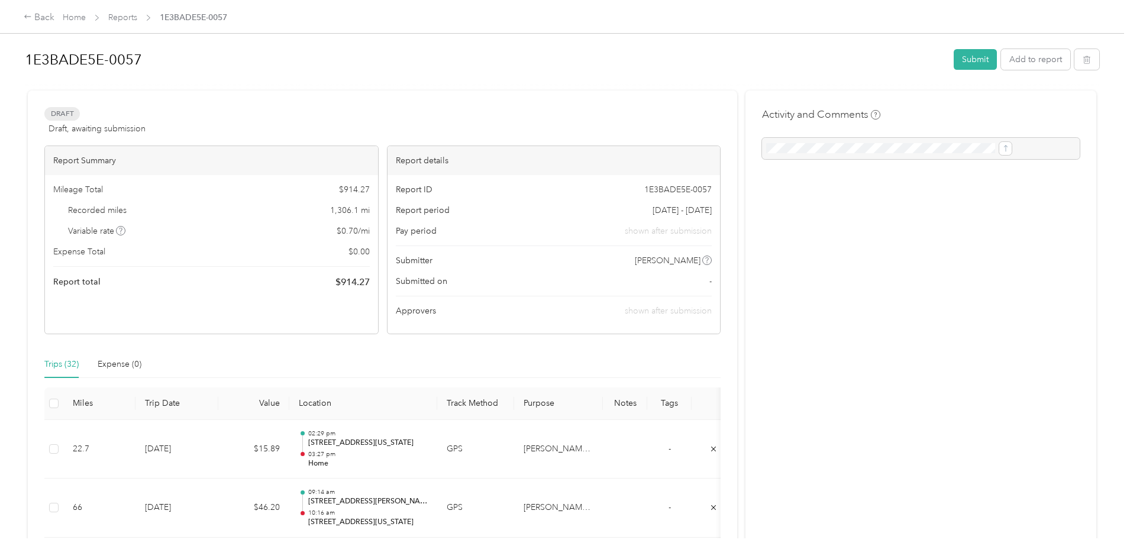
click at [823, 151] on div at bounding box center [921, 148] width 318 height 21
click at [892, 138] on div at bounding box center [921, 148] width 318 height 21
click at [777, 140] on div at bounding box center [921, 148] width 318 height 21
click at [773, 146] on div at bounding box center [921, 148] width 318 height 21
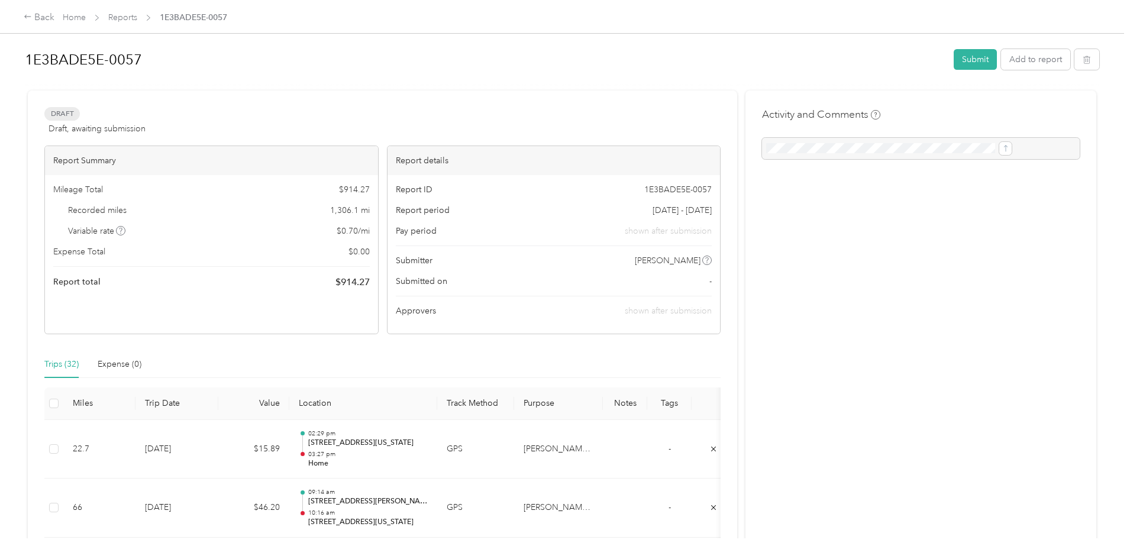
click at [773, 146] on div at bounding box center [921, 148] width 318 height 21
click at [802, 126] on div "Activity and Comments" at bounding box center [921, 133] width 318 height 53
click at [954, 57] on button "Submit" at bounding box center [975, 59] width 43 height 21
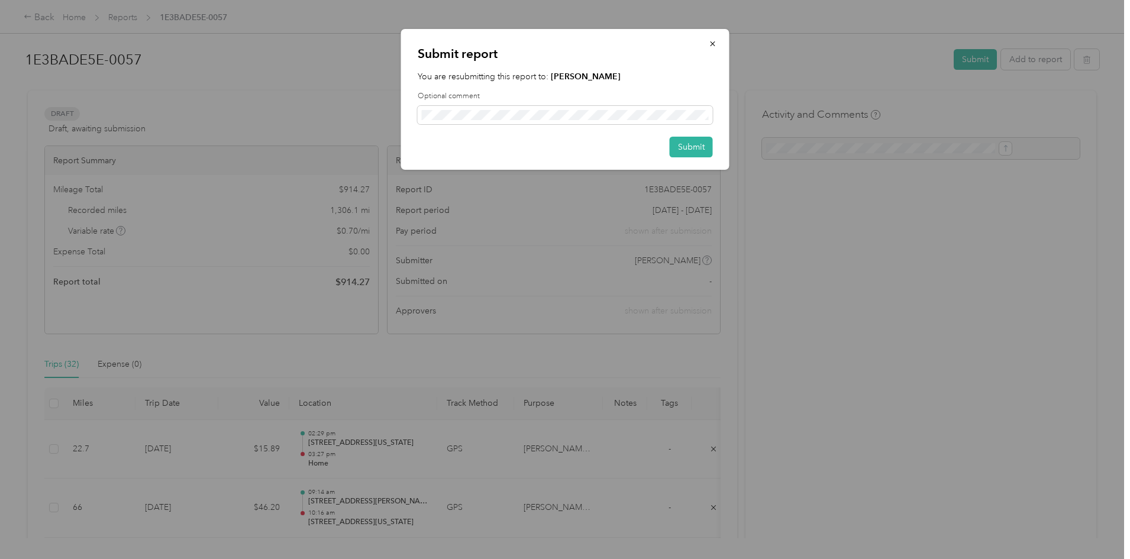
click at [622, 94] on label "Optional comment" at bounding box center [565, 96] width 295 height 11
click at [689, 149] on button "Submit" at bounding box center [691, 147] width 43 height 21
